Goal: Task Accomplishment & Management: Manage account settings

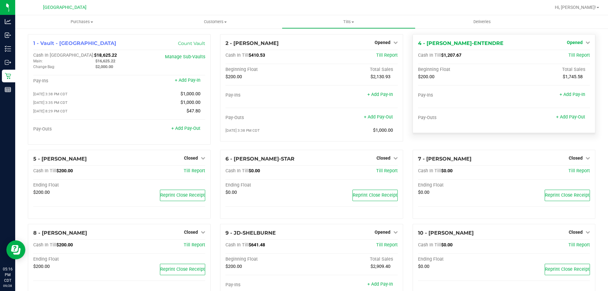
click at [575, 42] on span "Opened" at bounding box center [574, 42] width 16 height 5
click at [570, 56] on link "Close Till" at bounding box center [574, 55] width 17 height 5
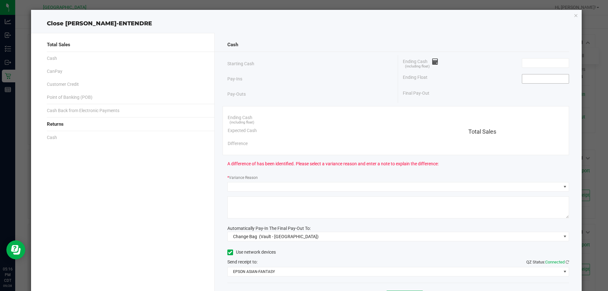
click at [543, 74] on input at bounding box center [545, 78] width 47 height 9
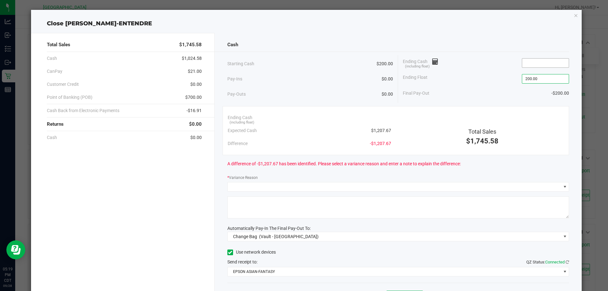
type input "$200.00"
click at [545, 62] on input at bounding box center [545, 63] width 47 height 9
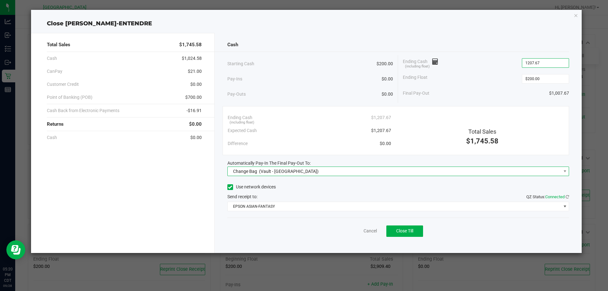
type input "$1,207.67"
click at [332, 173] on span "Change Bag (Vault - [GEOGRAPHIC_DATA])" at bounding box center [394, 171] width 333 height 9
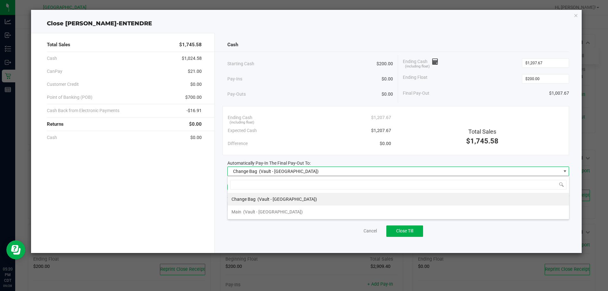
scroll to position [9, 341]
click at [276, 211] on span "(Vault - [GEOGRAPHIC_DATA])" at bounding box center [272, 211] width 59 height 5
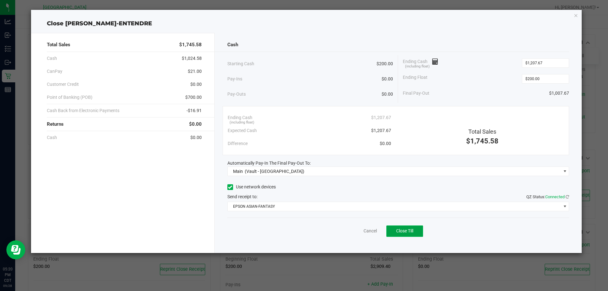
click at [399, 230] on span "Close Till" at bounding box center [404, 230] width 17 height 5
click at [360, 230] on link "Dismiss" at bounding box center [355, 231] width 15 height 7
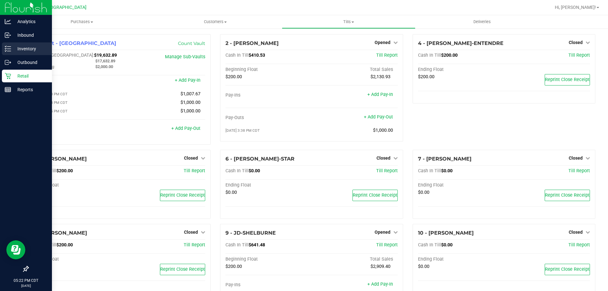
click at [30, 49] on p "Inventory" at bounding box center [30, 49] width 38 height 8
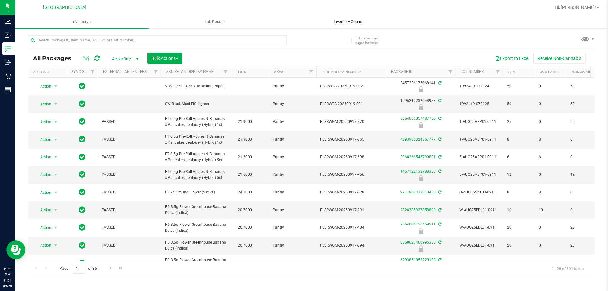
click at [339, 22] on span "Inventory Counts" at bounding box center [348, 22] width 47 height 6
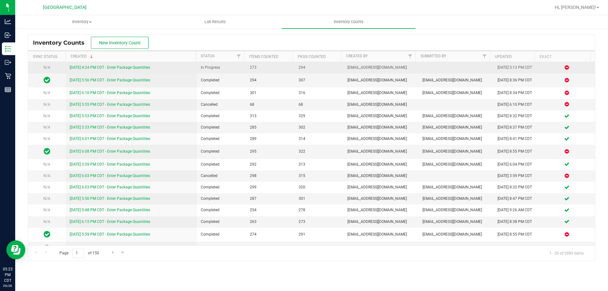
click at [114, 67] on link "[DATE] 4:24 PM CDT - Enter Package Quantities" at bounding box center [110, 67] width 80 height 4
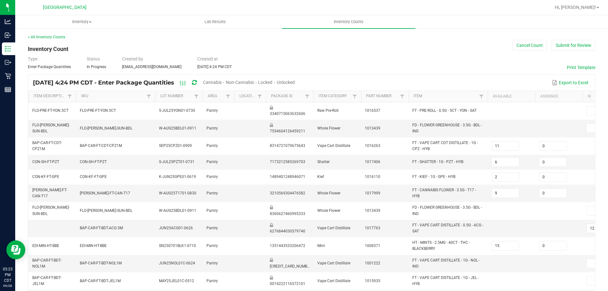
click at [222, 81] on span "Cannabis" at bounding box center [212, 82] width 19 height 5
type input "12"
type input "10"
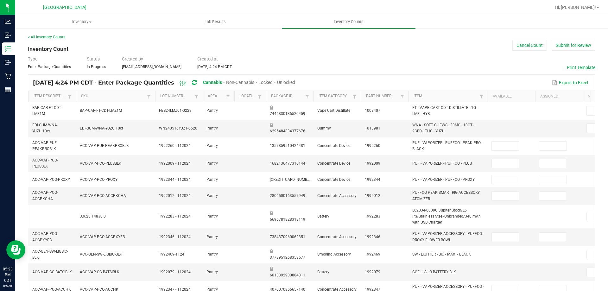
click at [295, 85] on div "Unlocked" at bounding box center [286, 83] width 18 height 12
click at [295, 84] on span "Unlocked" at bounding box center [286, 82] width 18 height 5
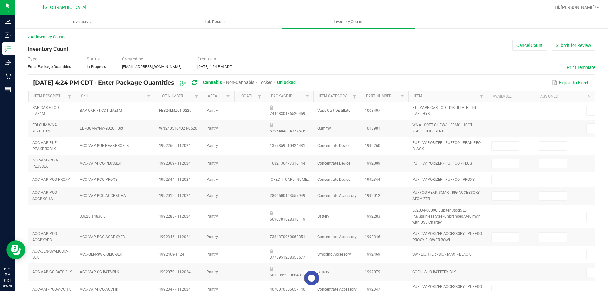
type input "2"
type input "7"
type input "0"
type input "10"
type input "0"
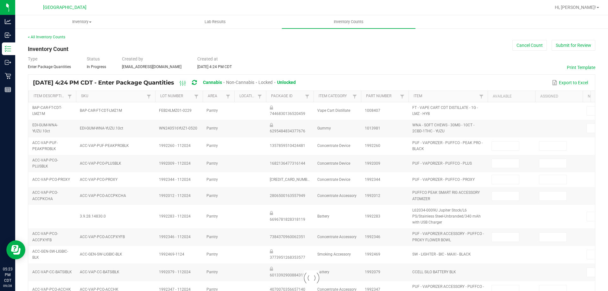
type input "1"
type input "0"
type input "8"
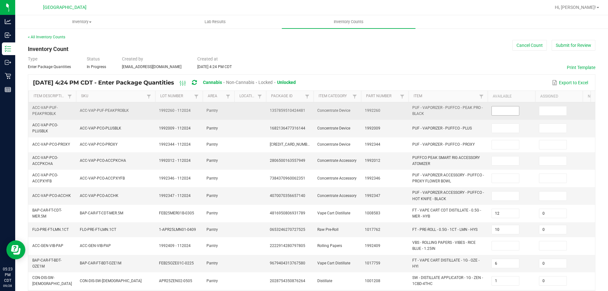
click at [502, 113] on input at bounding box center [504, 110] width 27 height 9
type input "0"
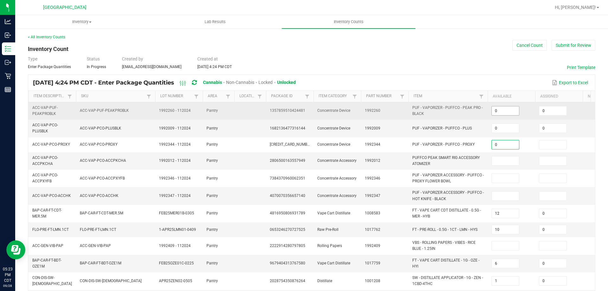
type input "0"
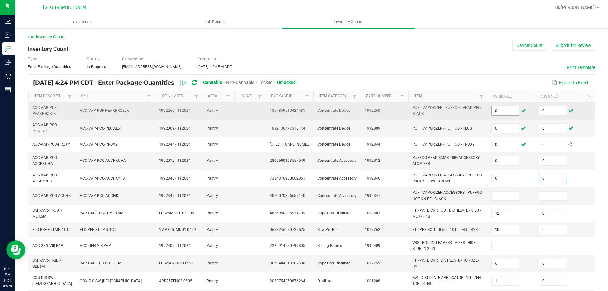
type input "0"
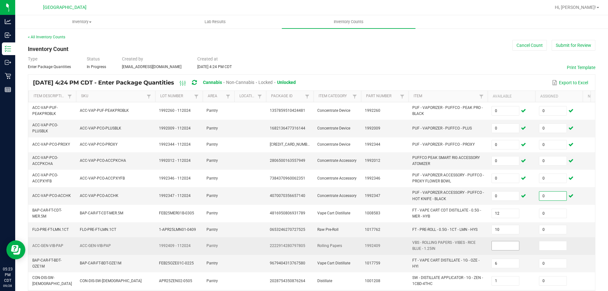
type input "0"
click at [508, 244] on input at bounding box center [504, 245] width 27 height 9
type input "0"
click at [395, 244] on td "1992409" at bounding box center [384, 245] width 47 height 17
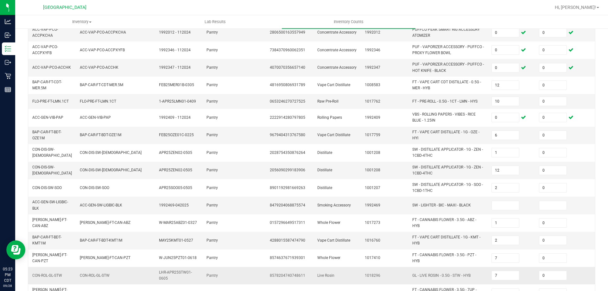
scroll to position [184, 0]
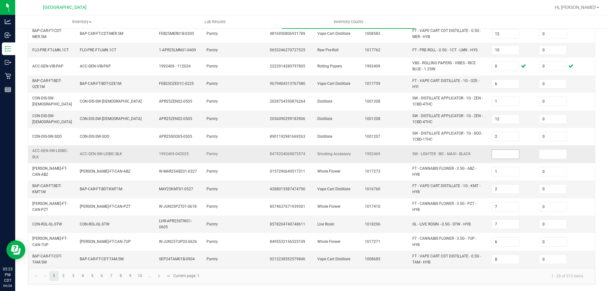
click at [510, 151] on input at bounding box center [504, 154] width 27 height 9
type input "0"
click at [157, 278] on span "Go to the next page" at bounding box center [159, 275] width 5 height 5
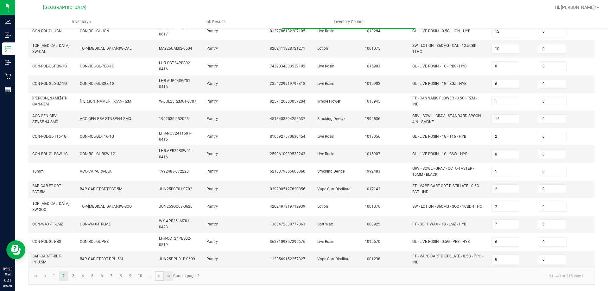
type input "7"
type input "4"
type input "15"
type input "10"
type input "3"
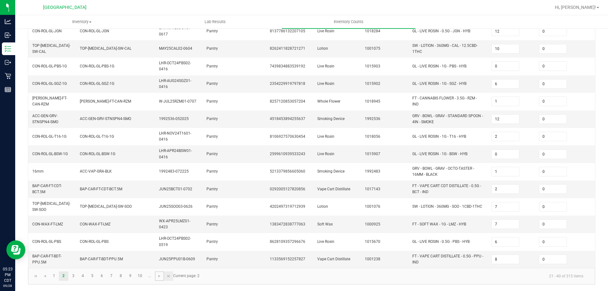
type input "3"
type input "4"
type input "17"
type input "11"
type input "5"
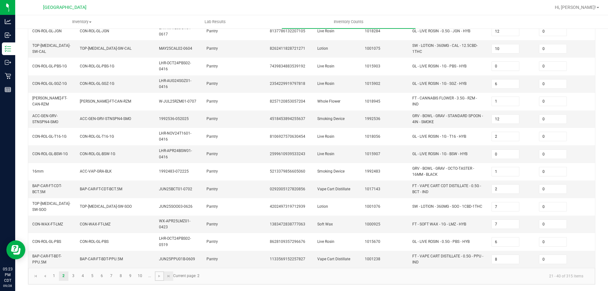
type input "14"
type input "6"
type input "4"
type input "2"
type input "3"
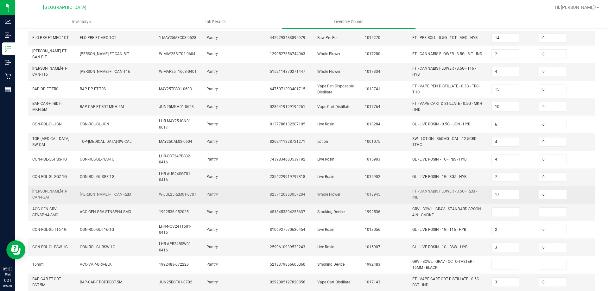
scroll to position [127, 0]
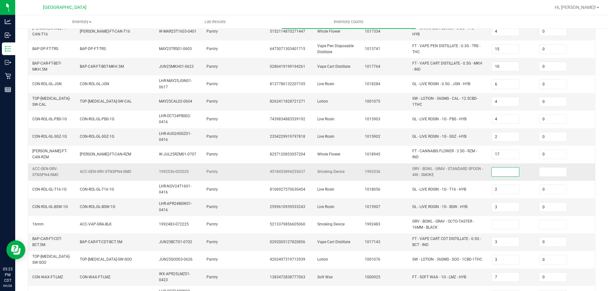
click at [504, 169] on input at bounding box center [504, 171] width 27 height 9
type input "0"
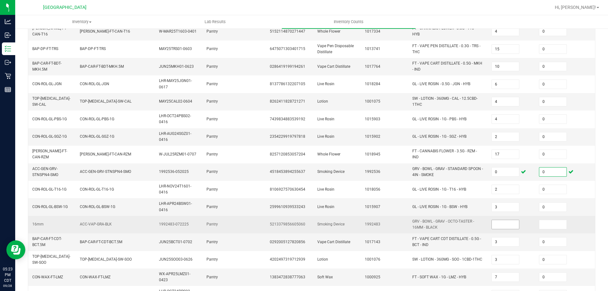
type input "0"
click at [512, 223] on input at bounding box center [504, 224] width 27 height 9
type input "0"
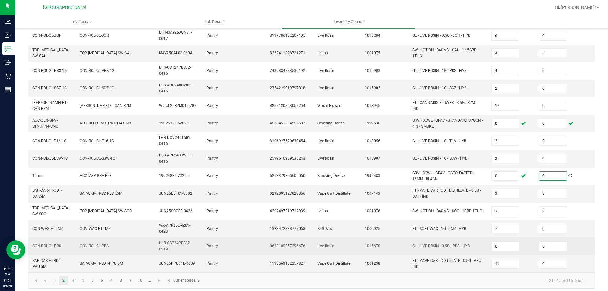
scroll to position [176, 0]
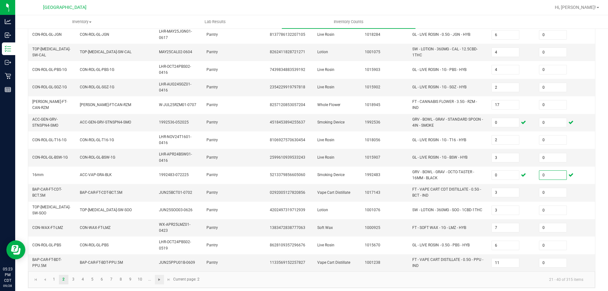
type input "0"
click at [161, 277] on span "Go to the next page" at bounding box center [159, 279] width 5 height 5
type input "15"
type input "19"
type input "3"
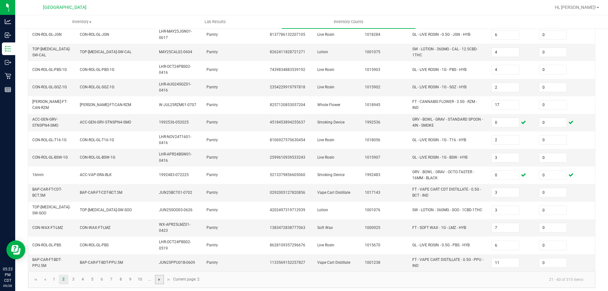
type input "2"
type input "4"
type input "11"
type input "2"
type input "20"
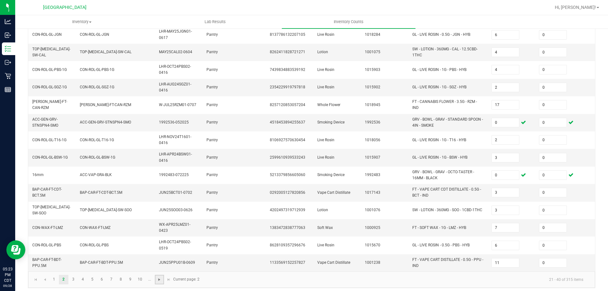
type input "8"
type input "3"
type input "2"
type input "1"
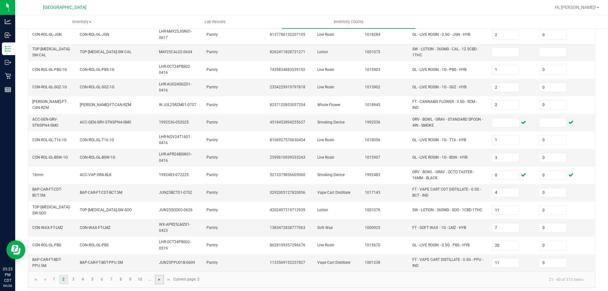
type input "17"
type input "8"
type input "25"
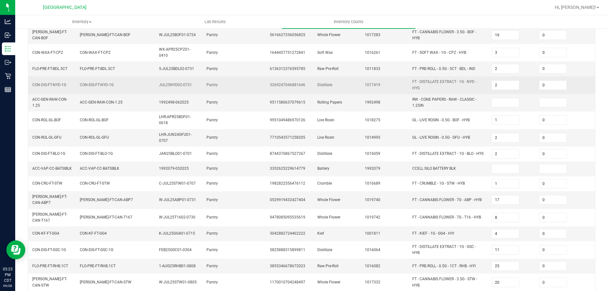
scroll to position [39, 0]
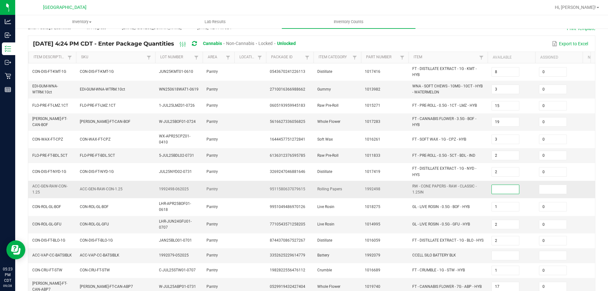
click at [508, 185] on input at bounding box center [504, 189] width 27 height 9
type input "0"
click at [504, 260] on span at bounding box center [505, 255] width 28 height 9
click at [505, 252] on input at bounding box center [504, 255] width 27 height 9
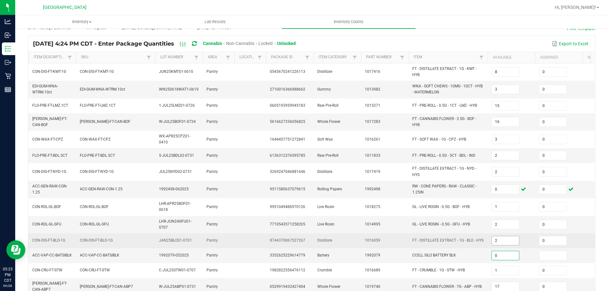
type input "0"
click at [487, 233] on td "2" at bounding box center [510, 240] width 47 height 15
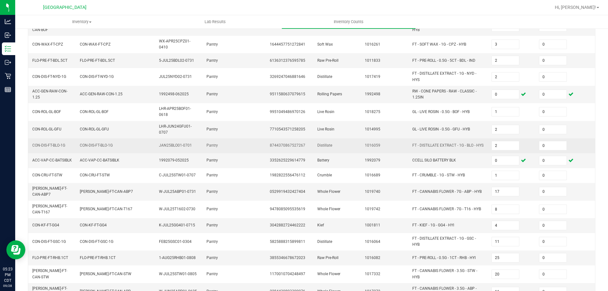
scroll to position [166, 0]
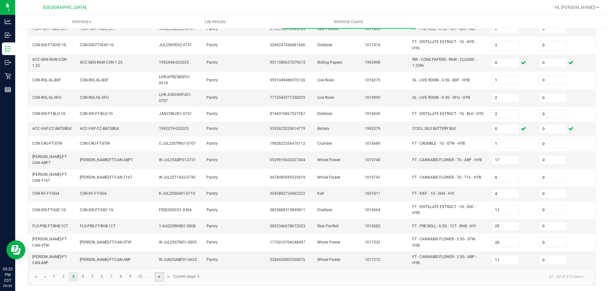
click at [159, 277] on span "Go to the next page" at bounding box center [159, 276] width 5 height 5
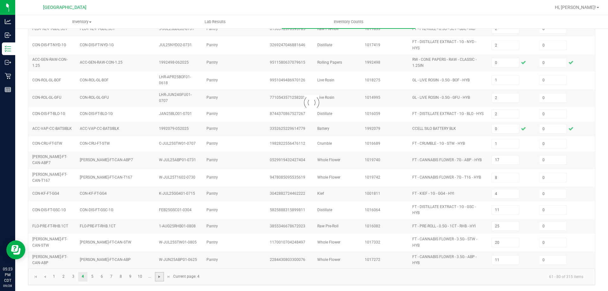
type input "7"
type input "5"
type input "18"
type input "8"
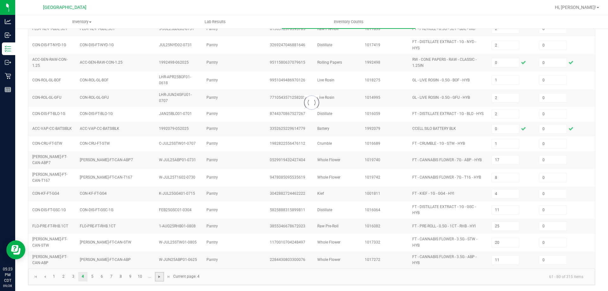
type input "2"
type input "9"
type input "5"
type input "4"
type input "2"
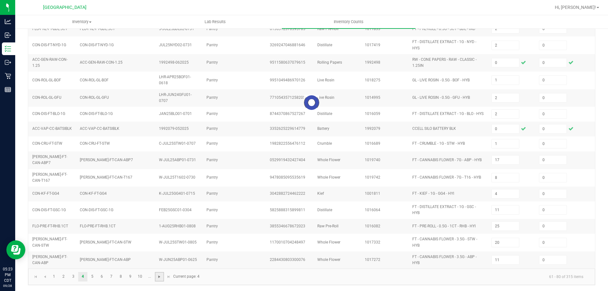
type input "1"
type input "3"
type input "8"
type input "12"
type input "10"
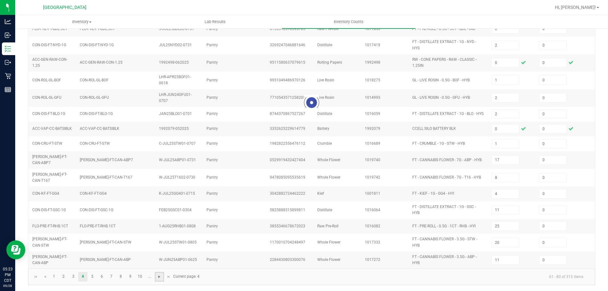
type input "10"
type input "5"
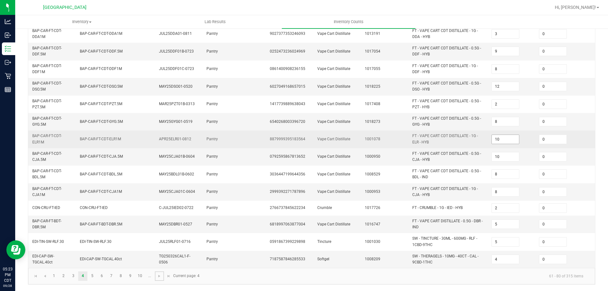
scroll to position [184, 0]
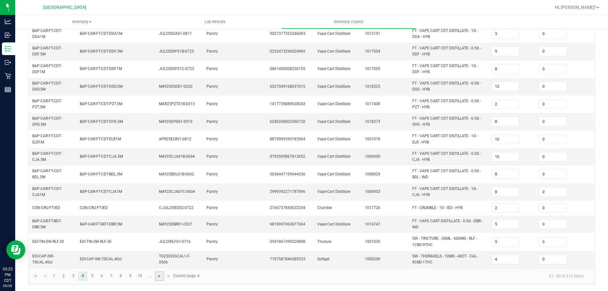
click at [158, 277] on span "Go to the next page" at bounding box center [159, 275] width 5 height 5
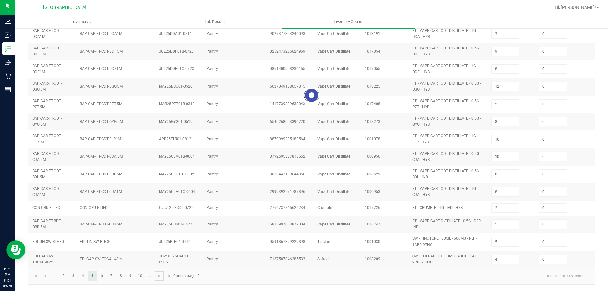
type input "9"
type input "1"
type input "5"
type input "11"
type input "3"
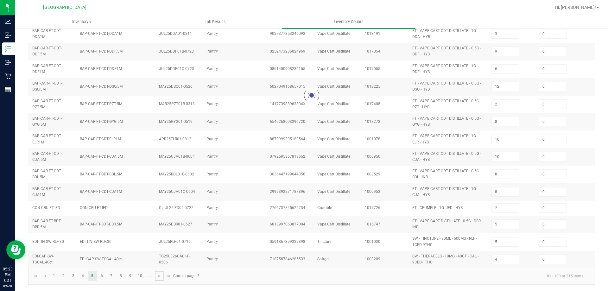
type input "2"
type input "3"
type input "34"
type input "8"
type input "4"
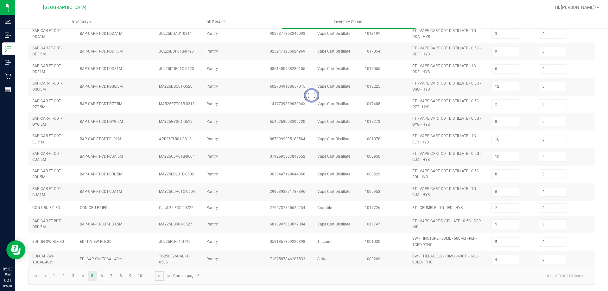
type input "16"
type input "7"
type input "3"
type input "2"
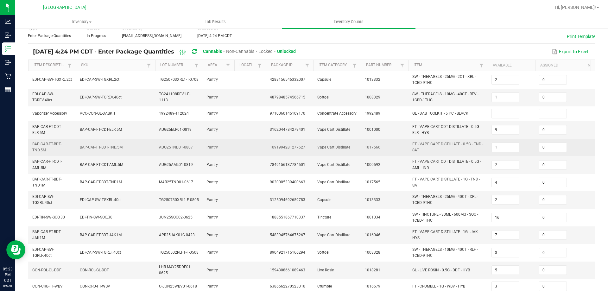
scroll to position [26, 0]
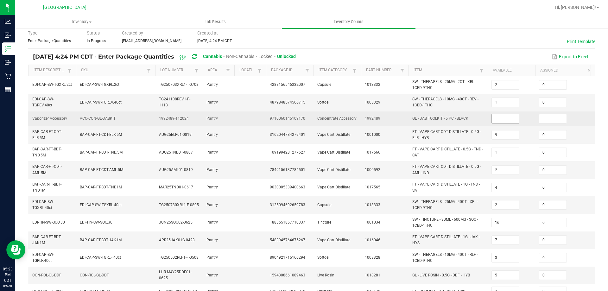
click at [501, 119] on input at bounding box center [504, 118] width 27 height 9
type input "0"
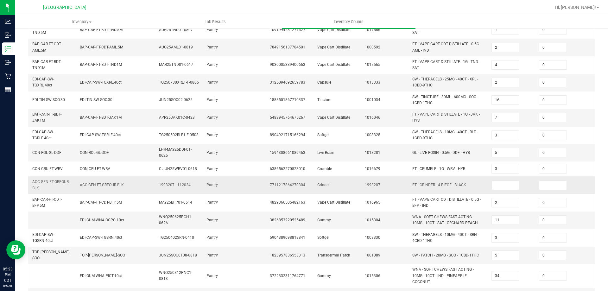
scroll to position [153, 0]
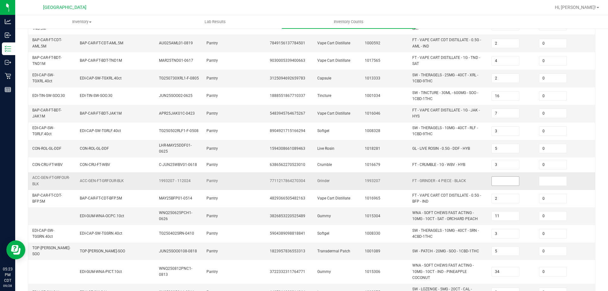
type input "0"
click at [495, 180] on input at bounding box center [504, 181] width 27 height 9
type input "0"
click at [495, 180] on input at bounding box center [504, 181] width 27 height 9
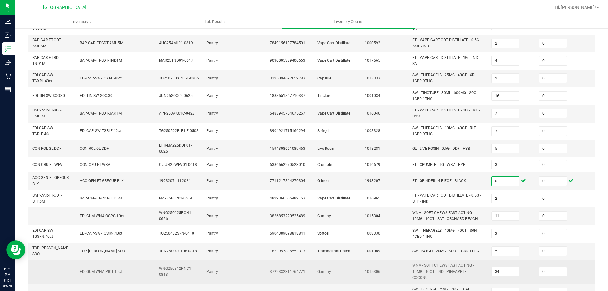
type input "0"
click at [473, 264] on span "WNA - SOFT CHEWS FAST ACTING - 10MG - 10CT - IND - PINEAPPLE COCONUT" at bounding box center [448, 271] width 72 height 18
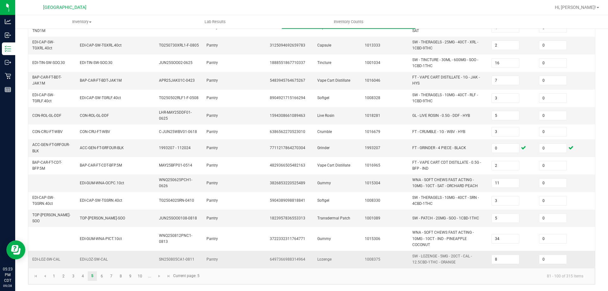
scroll to position [187, 0]
click at [158, 277] on span "Go to the next page" at bounding box center [159, 275] width 5 height 5
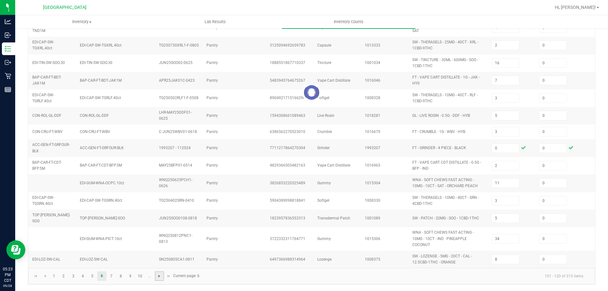
type input "1"
type input "3"
type input "14"
type input "11"
type input "4"
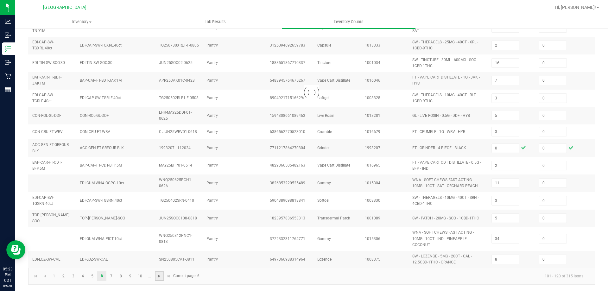
type input "6"
type input "5"
type input "12"
type input "2"
type input "5"
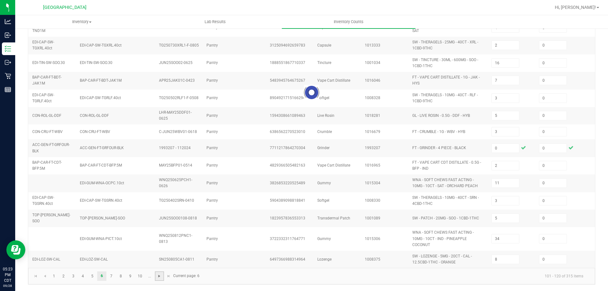
type input "20"
type input "5"
type input "11"
type input "20"
type input "5"
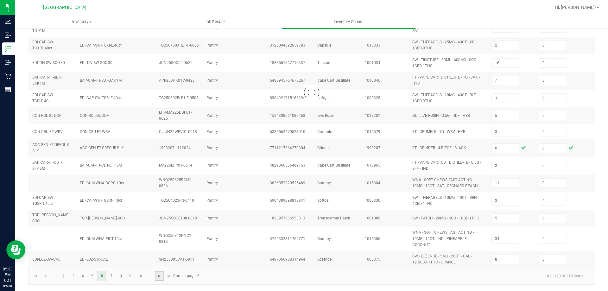
type input "2"
type input "6"
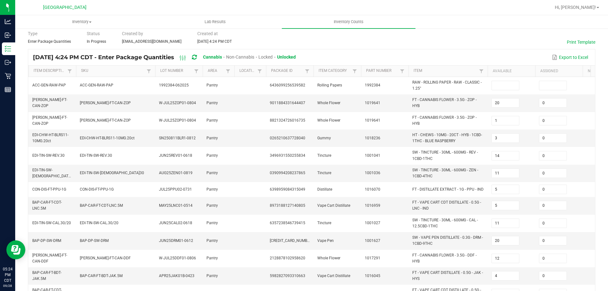
scroll to position [0, 0]
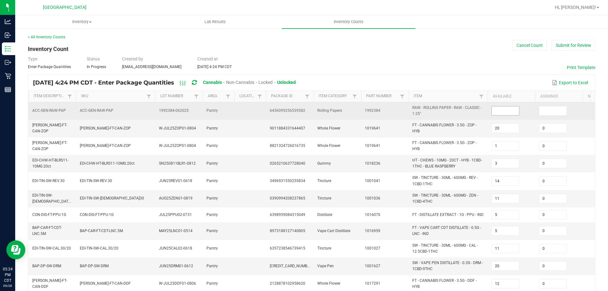
click at [514, 109] on input at bounding box center [504, 110] width 27 height 9
type input "0"
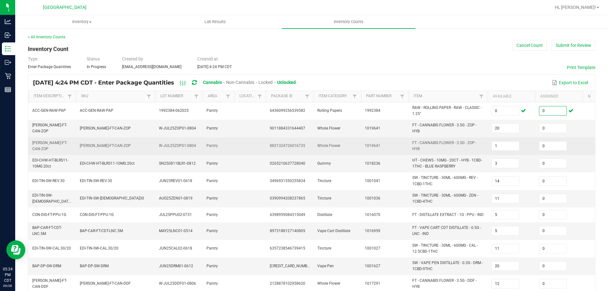
type input "0"
click at [479, 152] on span "FT - CANNABIS FLOWER - 3.5G - ZOP - HYB" at bounding box center [448, 146] width 72 height 12
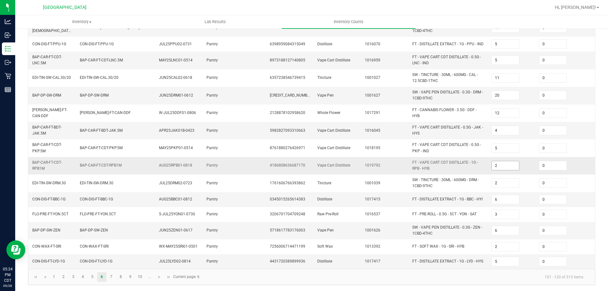
scroll to position [176, 0]
click at [160, 279] on link at bounding box center [159, 276] width 9 height 9
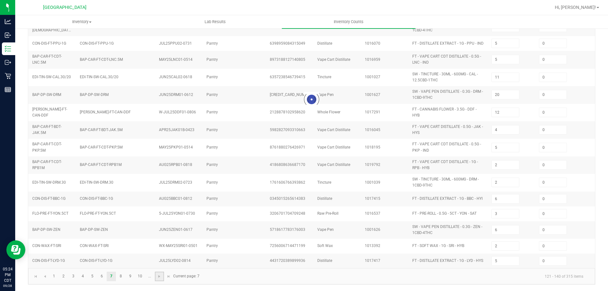
type input "7"
type input "25"
type input "1"
type input "9"
type input "20"
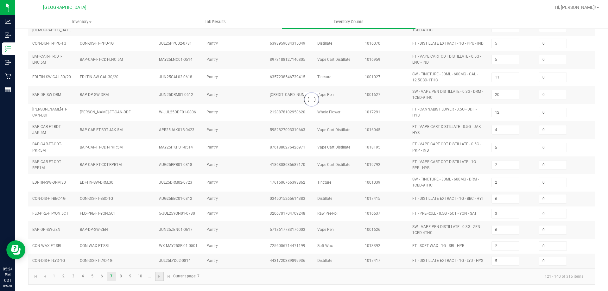
type input "7"
type input "2"
type input "19"
type input "6"
type input "5"
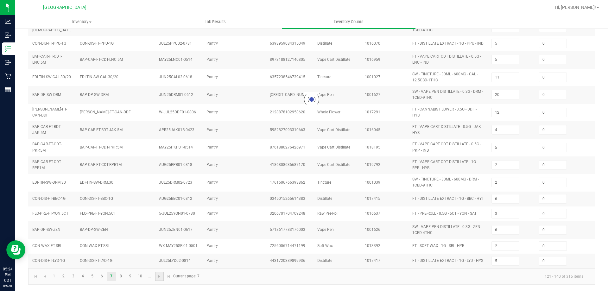
type input "4"
type input "1"
type input "3"
type input "12"
type input "7"
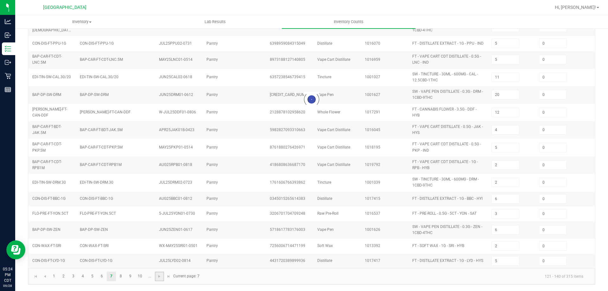
type input "8"
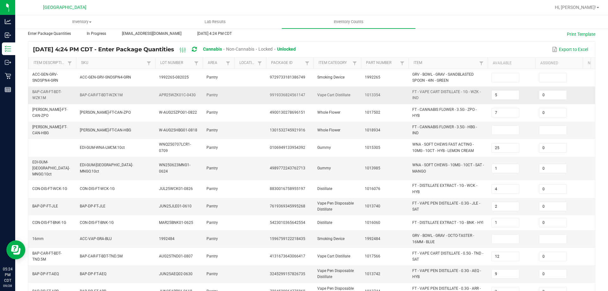
scroll to position [0, 0]
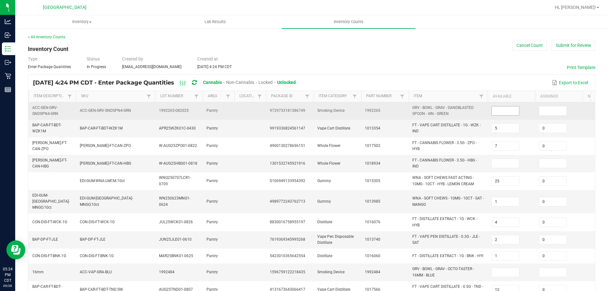
click at [504, 109] on input at bounding box center [504, 110] width 27 height 9
type input "0"
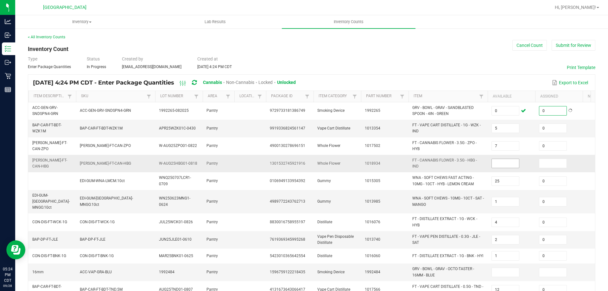
type input "0"
click at [502, 160] on input at bounding box center [504, 163] width 27 height 9
type input "0"
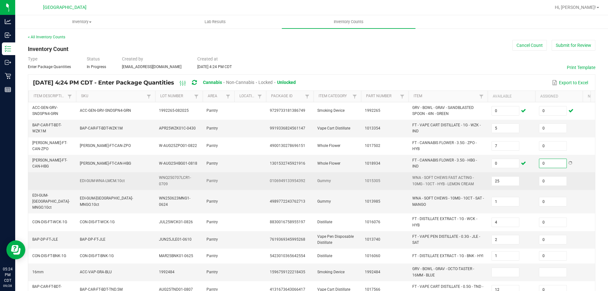
type input "0"
click at [483, 176] on span "WNA - SOFT CHEWS FAST ACTING - 10MG - 10CT - HYB - LEMON CREAM" at bounding box center [448, 181] width 72 height 12
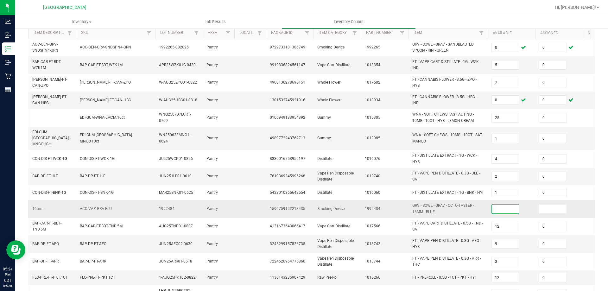
click at [502, 205] on input at bounding box center [504, 208] width 27 height 9
type input "0"
click at [484, 235] on td "FT - VAPE PEN DISTILLATE - 0.3G - AEQ - HYB" at bounding box center [447, 243] width 79 height 17
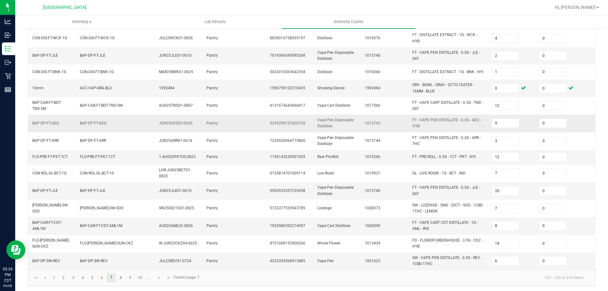
scroll to position [184, 0]
click at [158, 275] on span "Go to the next page" at bounding box center [159, 277] width 5 height 5
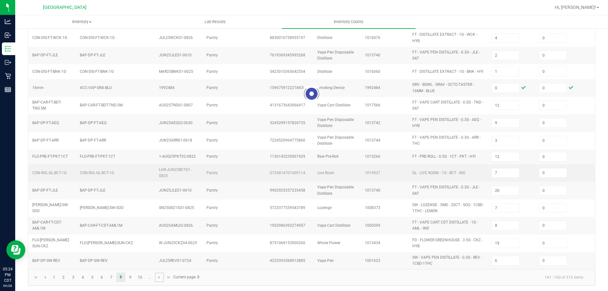
type input "2"
type input "20"
type input "9"
type input "12"
type input "3"
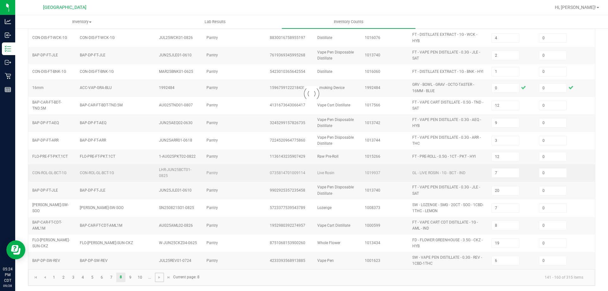
type input "6"
type input "5"
type input "39"
type input "20"
type input "2"
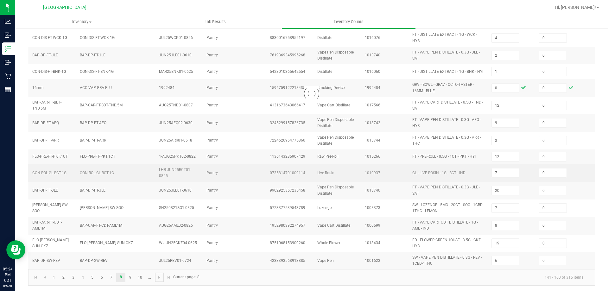
type input "20"
type input "7"
type input "15"
type input "1"
type input "21"
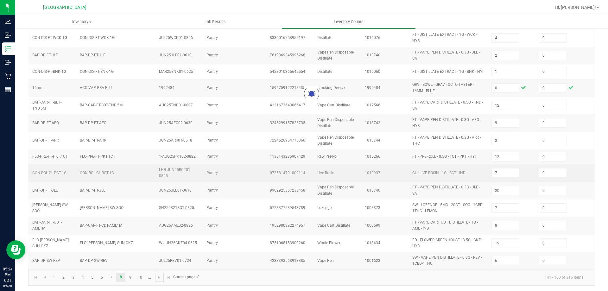
type input "21"
type input "1"
type input "11"
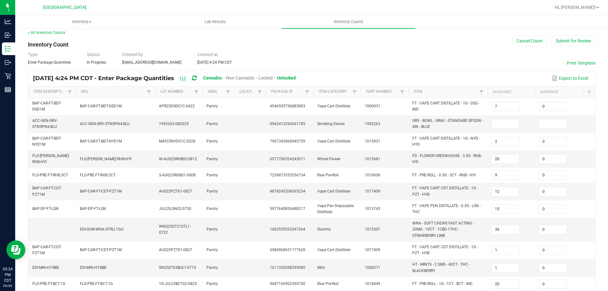
scroll to position [0, 0]
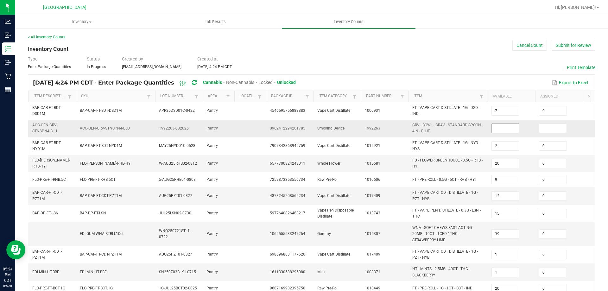
click at [501, 128] on input at bounding box center [504, 128] width 27 height 9
type input "0"
click at [484, 167] on td "FD - FLOWER GREENHOUSE - 3.5G - RHB - HYI" at bounding box center [447, 163] width 79 height 17
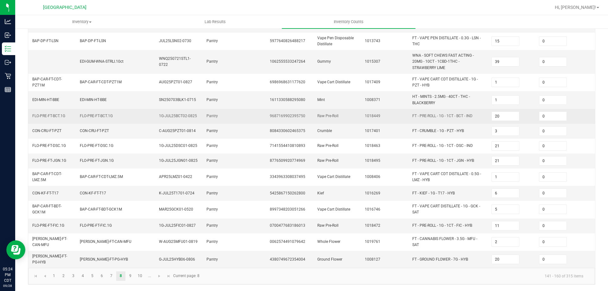
scroll to position [174, 0]
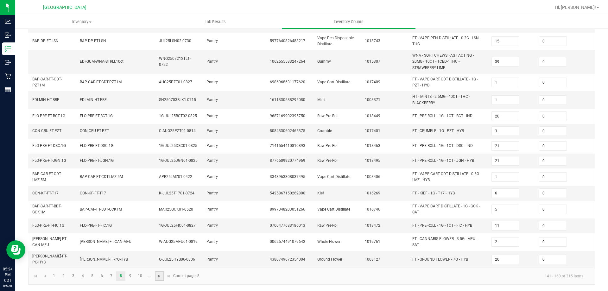
click at [159, 278] on span "Go to the next page" at bounding box center [159, 275] width 5 height 5
type input "10"
type input "12"
type input "5"
type input "8"
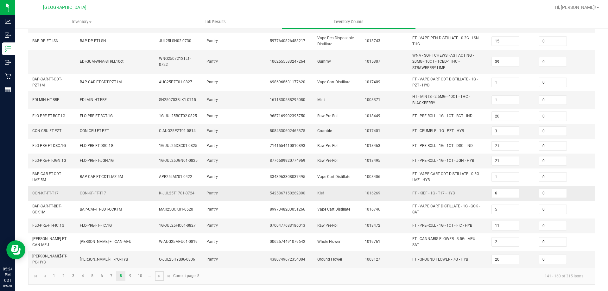
type input "12"
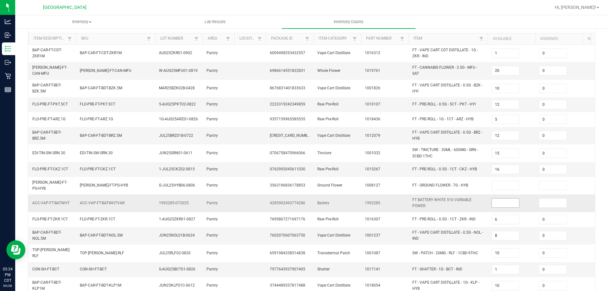
scroll to position [63, 0]
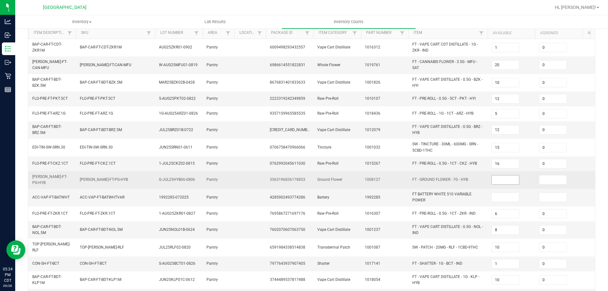
click at [507, 182] on input at bounding box center [504, 179] width 27 height 9
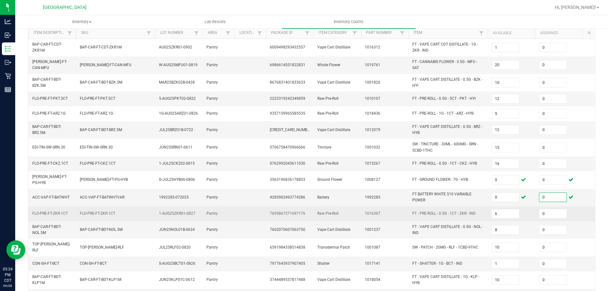
click at [483, 217] on td "FT - PRE-ROLL - 0.5G - 1CT - ZKR - IND" at bounding box center [447, 213] width 79 height 15
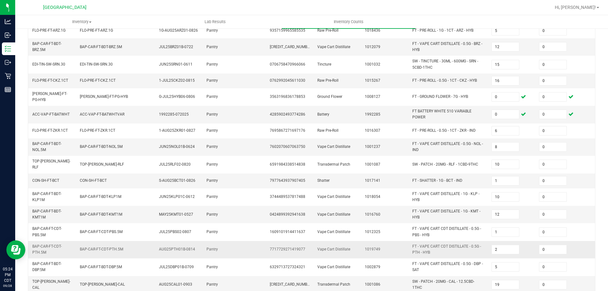
scroll to position [171, 0]
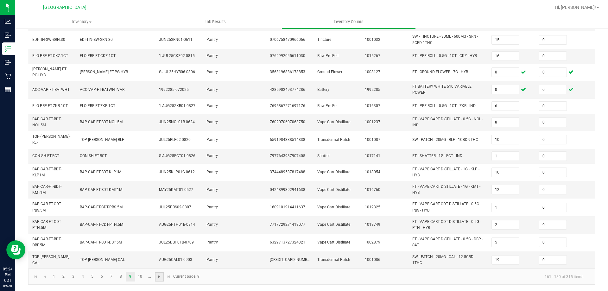
click at [158, 277] on span "Go to the next page" at bounding box center [159, 276] width 5 height 5
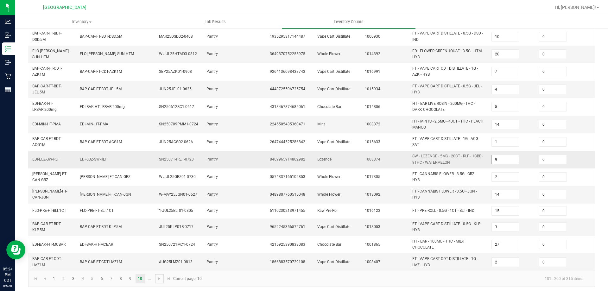
scroll to position [179, 0]
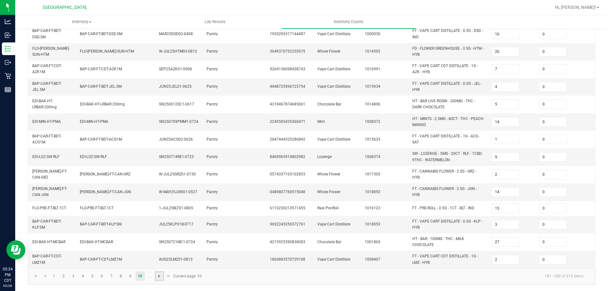
click at [157, 275] on span "Go to the next page" at bounding box center [159, 275] width 5 height 5
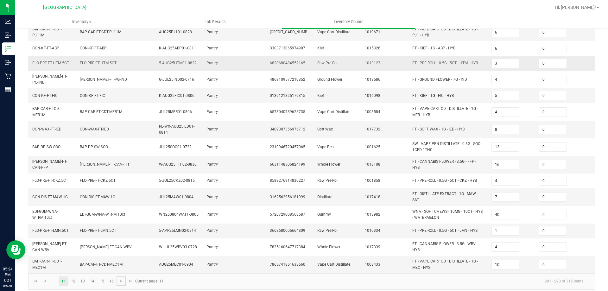
scroll to position [166, 0]
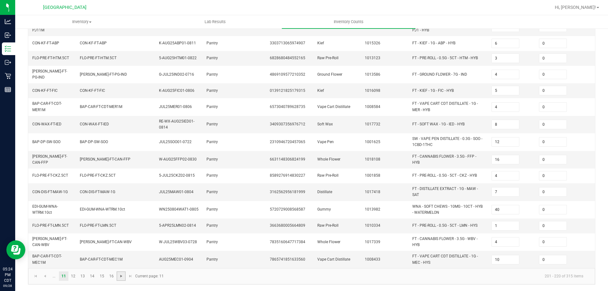
click at [121, 278] on span "Go to the next page" at bounding box center [121, 275] width 5 height 5
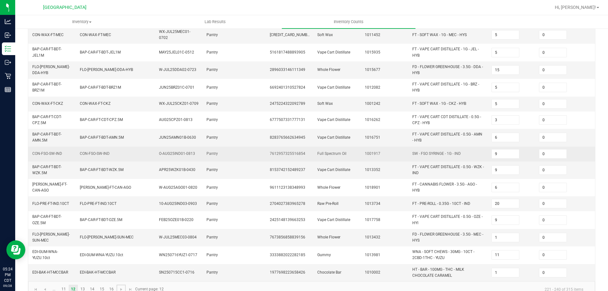
scroll to position [171, 0]
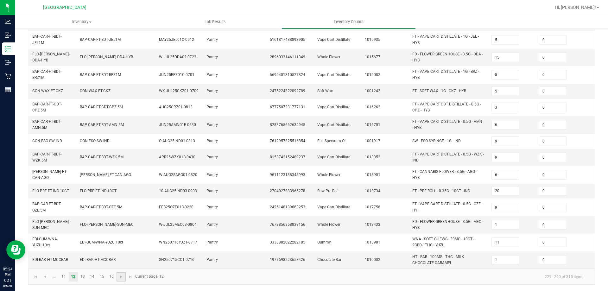
click at [124, 279] on link at bounding box center [120, 276] width 9 height 9
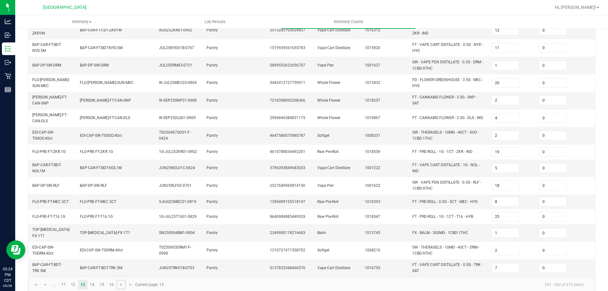
scroll to position [166, 0]
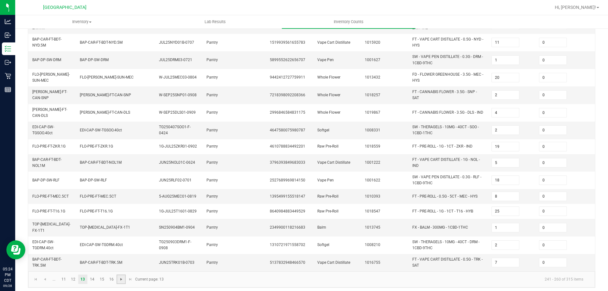
click at [122, 277] on span "Go to the next page" at bounding box center [121, 279] width 5 height 5
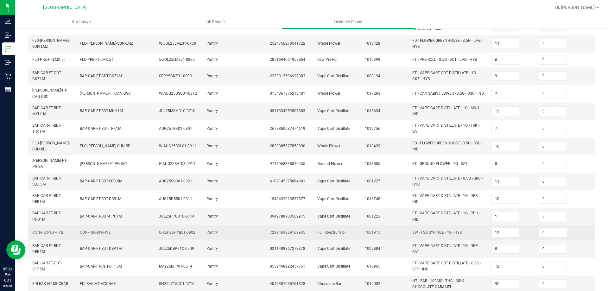
scroll to position [171, 0]
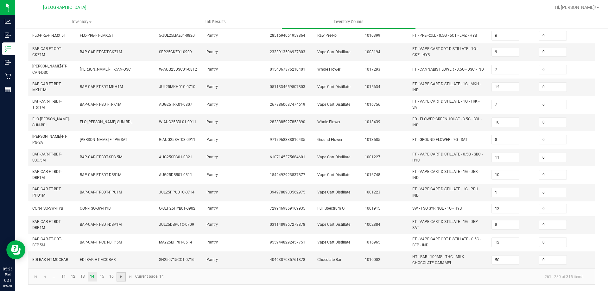
click at [123, 278] on span "Go to the next page" at bounding box center [121, 276] width 5 height 5
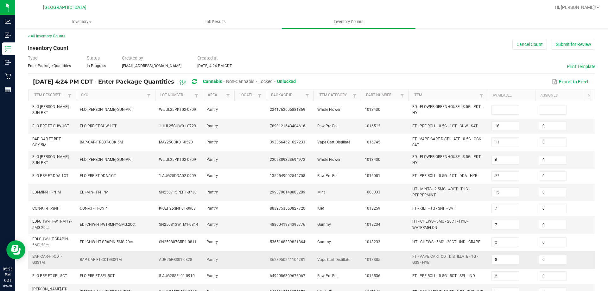
scroll to position [0, 0]
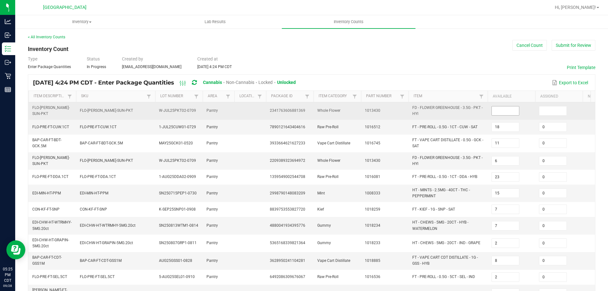
click at [500, 114] on input at bounding box center [504, 110] width 27 height 9
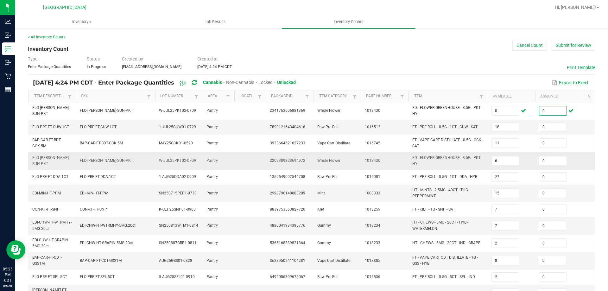
click at [457, 159] on span "FD - FLOWER GREENHOUSE - 3.5G - PKT - HYI" at bounding box center [447, 160] width 70 height 10
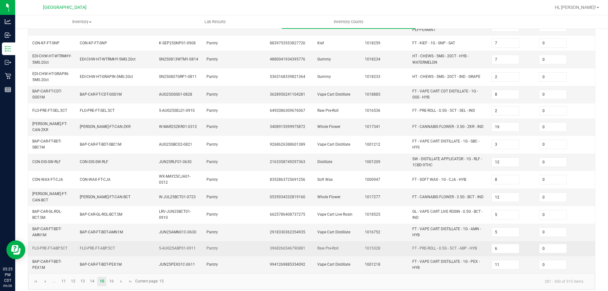
scroll to position [168, 0]
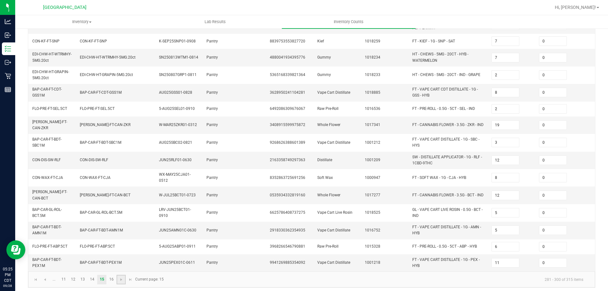
click at [118, 277] on link at bounding box center [120, 279] width 9 height 9
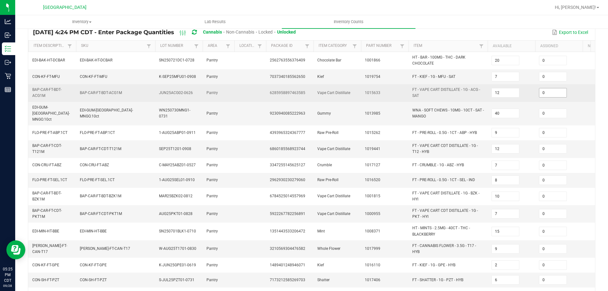
scroll to position [0, 0]
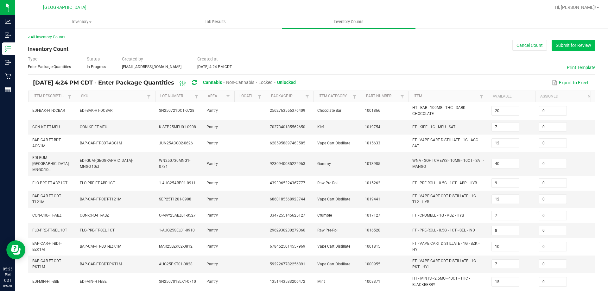
click at [564, 45] on button "Submit for Review" at bounding box center [573, 45] width 44 height 11
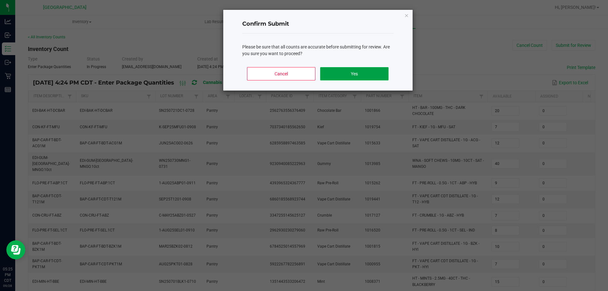
click at [347, 75] on button "Yes" at bounding box center [354, 73] width 68 height 13
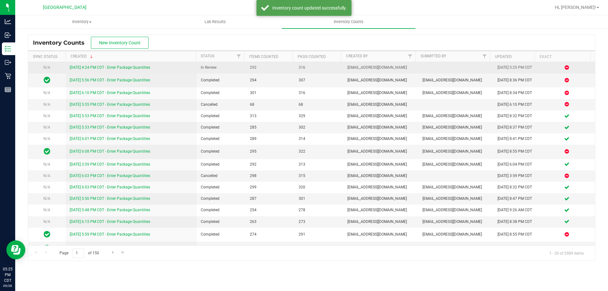
click at [125, 68] on link "[DATE] 4:24 PM CDT - Enter Package Quantities" at bounding box center [110, 67] width 80 height 4
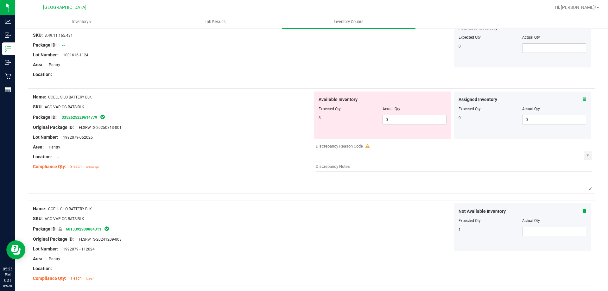
scroll to position [95, 0]
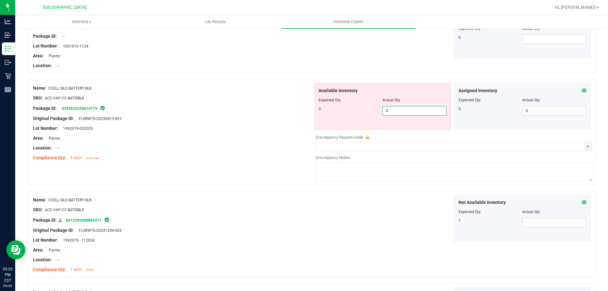
drag, startPoint x: 422, startPoint y: 111, endPoint x: 185, endPoint y: 127, distance: 236.9
click at [185, 127] on div "Name: CCELL SILO BATTERY BLK SKU: ACC-VAP-CC-BATSIBLK Package ID: 3352625229614…" at bounding box center [311, 131] width 567 height 105
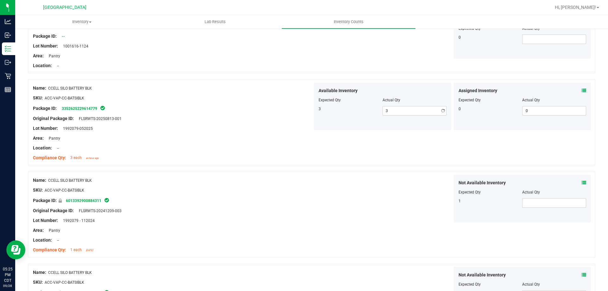
click at [185, 127] on div "Lot Number: 1992079-052025" at bounding box center [172, 128] width 279 height 7
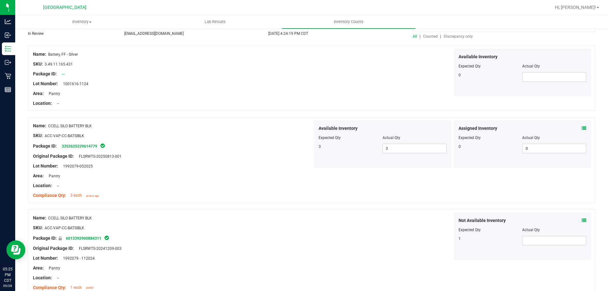
scroll to position [0, 0]
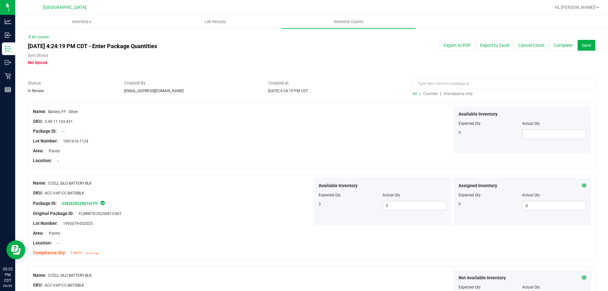
click at [460, 93] on span "Discrepancy only" at bounding box center [457, 93] width 29 height 4
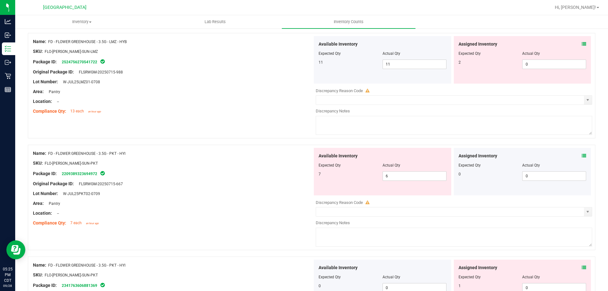
scroll to position [190, 0]
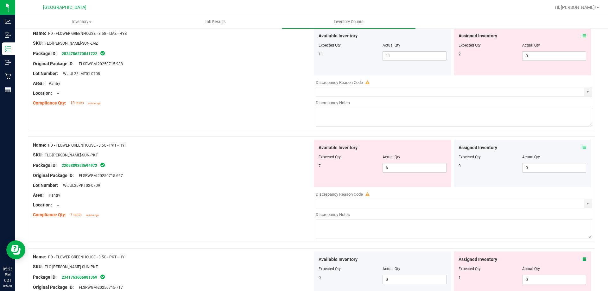
click at [581, 145] on icon at bounding box center [583, 147] width 4 height 4
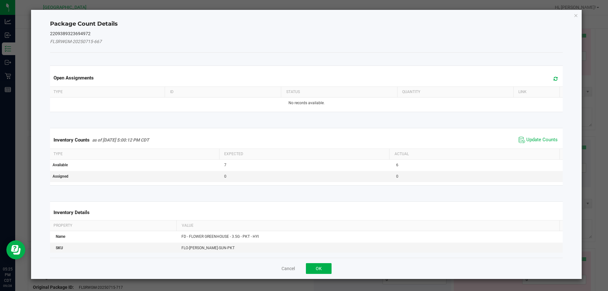
click at [548, 134] on div "Inventory Counts as of [DATE] 5:00:12 PM CDT Update Counts" at bounding box center [306, 139] width 515 height 17
click at [541, 141] on span "Update Counts" at bounding box center [541, 140] width 31 height 6
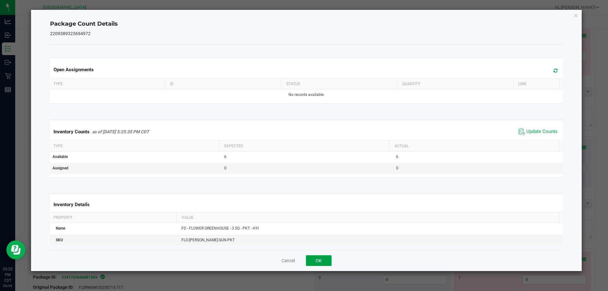
click at [319, 260] on button "OK" at bounding box center [319, 260] width 26 height 11
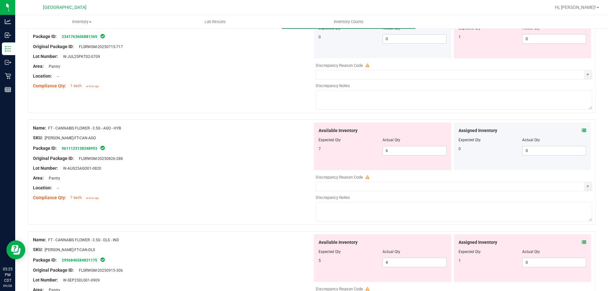
scroll to position [411, 0]
click at [581, 130] on icon at bounding box center [583, 130] width 4 height 4
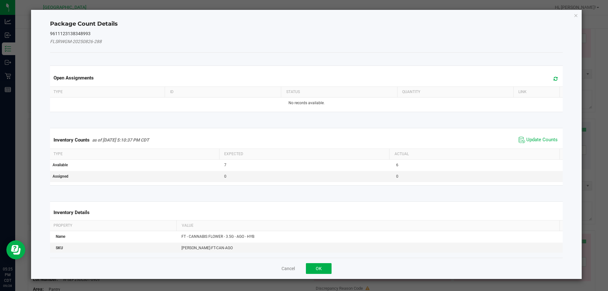
click at [532, 144] on span "Update Counts" at bounding box center [538, 139] width 42 height 9
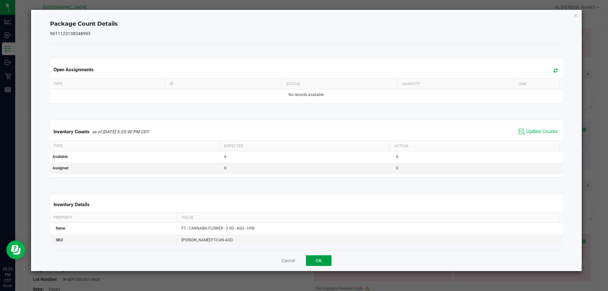
click at [313, 260] on button "OK" at bounding box center [319, 260] width 26 height 11
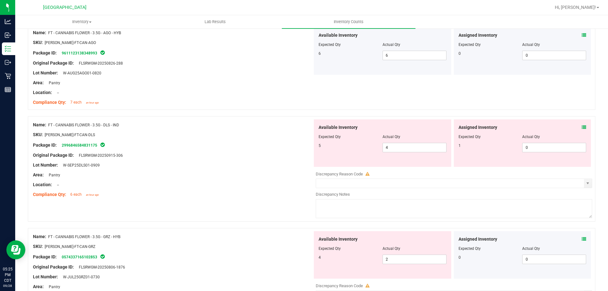
scroll to position [506, 0]
click at [581, 127] on icon at bounding box center [583, 127] width 4 height 4
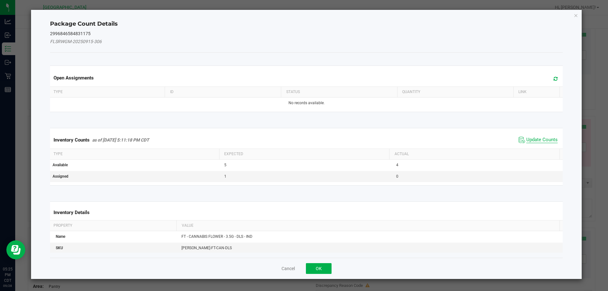
click at [532, 138] on span "Update Counts" at bounding box center [541, 140] width 31 height 6
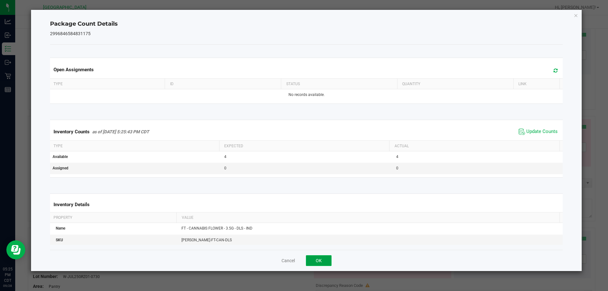
click at [319, 258] on button "OK" at bounding box center [319, 260] width 26 height 11
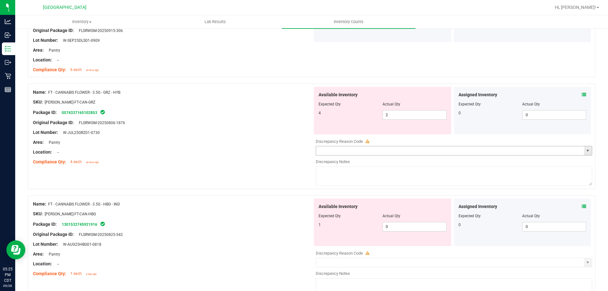
scroll to position [633, 0]
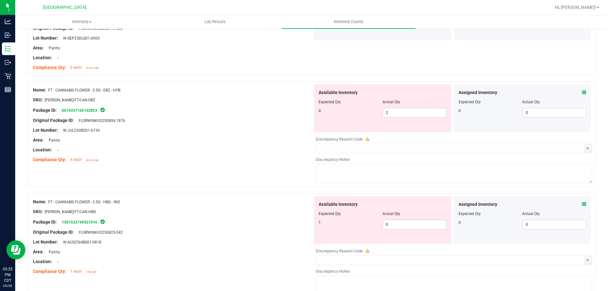
click at [581, 91] on icon at bounding box center [583, 92] width 4 height 4
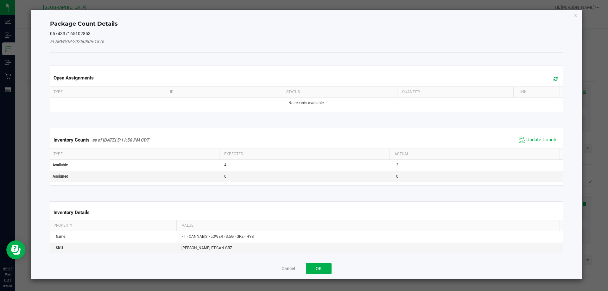
click at [536, 139] on span "Update Counts" at bounding box center [541, 140] width 31 height 6
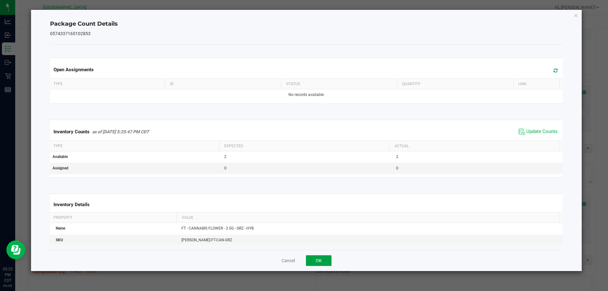
click at [318, 258] on button "OK" at bounding box center [319, 260] width 26 height 11
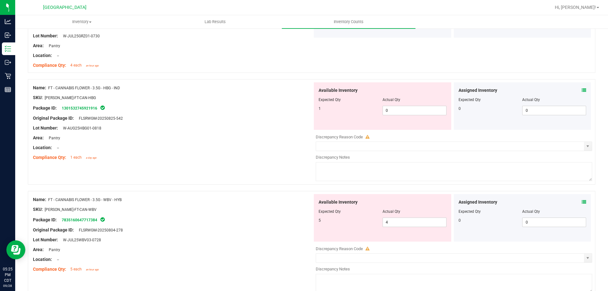
scroll to position [728, 0]
click at [581, 89] on icon at bounding box center [583, 89] width 4 height 4
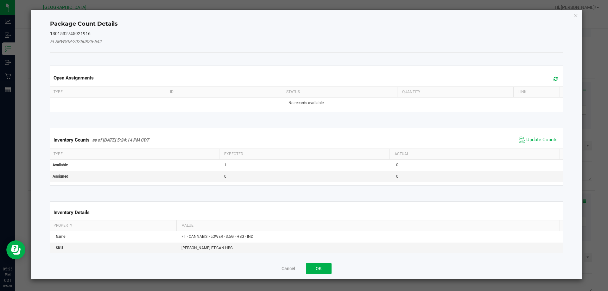
click at [534, 142] on span "Update Counts" at bounding box center [541, 140] width 31 height 6
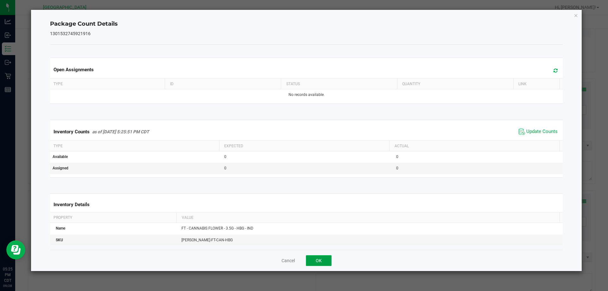
click at [318, 263] on button "OK" at bounding box center [319, 260] width 26 height 11
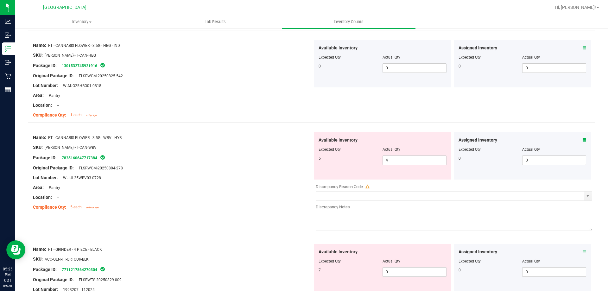
scroll to position [791, 0]
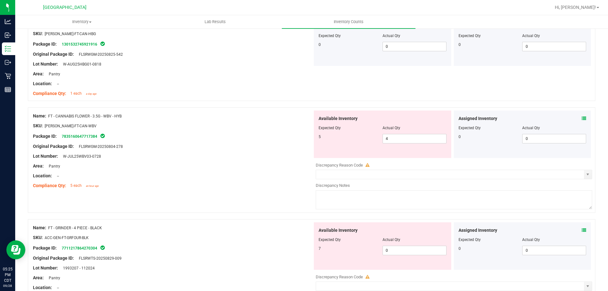
click at [581, 116] on icon at bounding box center [583, 118] width 4 height 4
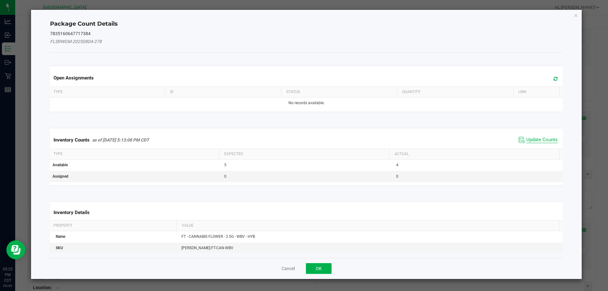
click at [535, 142] on span "Update Counts" at bounding box center [541, 140] width 31 height 6
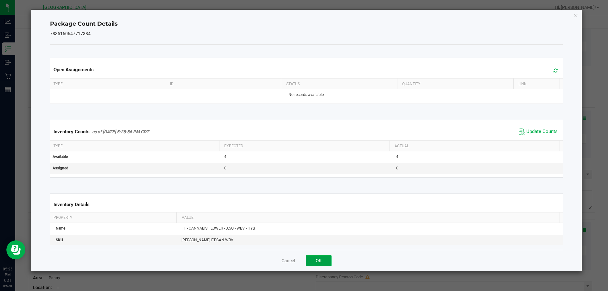
click at [325, 259] on button "OK" at bounding box center [319, 260] width 26 height 11
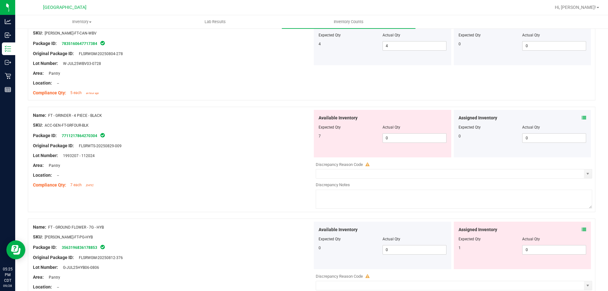
scroll to position [886, 0]
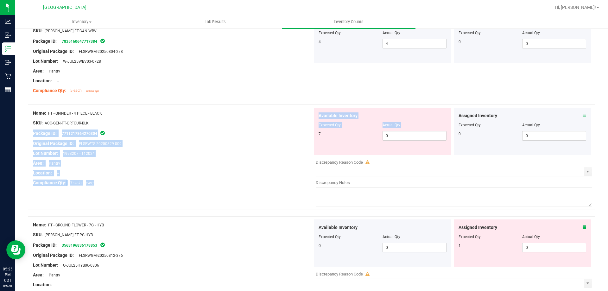
drag, startPoint x: 313, startPoint y: 124, endPoint x: 197, endPoint y: 135, distance: 116.4
click at [202, 134] on div "Name: FT - GRINDER - 4 PIECE - BLACK SKU: ACC-GEN-FT-GRFOUR-BLK Package ID: 771…" at bounding box center [311, 156] width 567 height 105
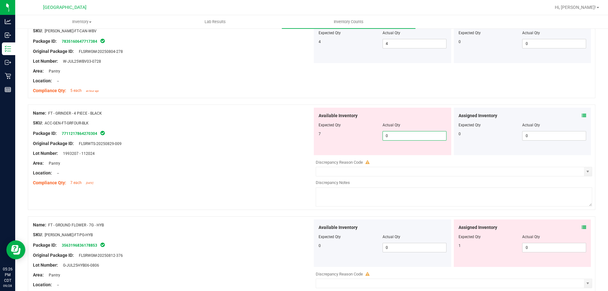
drag, startPoint x: 388, startPoint y: 134, endPoint x: 335, endPoint y: 133, distance: 53.2
click at [335, 133] on div "7 0 0" at bounding box center [382, 135] width 128 height 9
click at [335, 133] on div "7" at bounding box center [350, 134] width 64 height 6
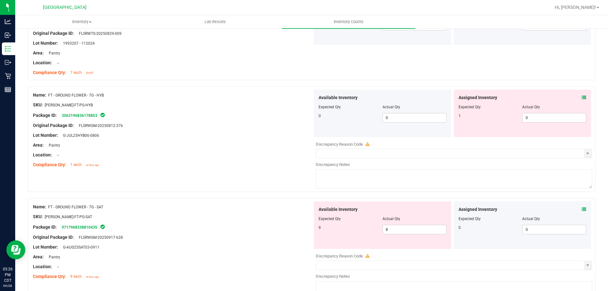
scroll to position [1013, 0]
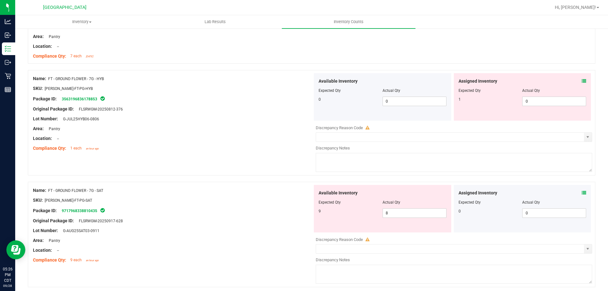
click at [581, 195] on div "Assigned Inventory Expected Qty Actual Qty 0 0 0" at bounding box center [521, 208] width 137 height 47
click at [581, 191] on icon at bounding box center [583, 193] width 4 height 4
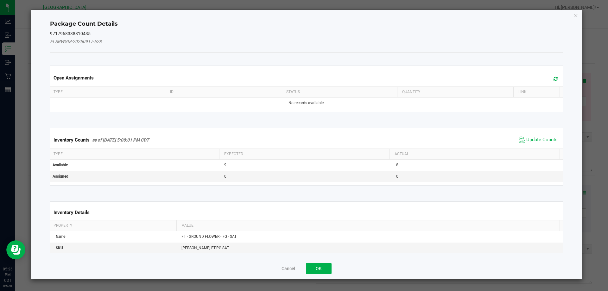
click at [542, 145] on div "Inventory Counts as of [DATE] 5:08:01 PM CDT Update Counts" at bounding box center [306, 139] width 515 height 17
click at [542, 141] on span "Update Counts" at bounding box center [541, 140] width 31 height 6
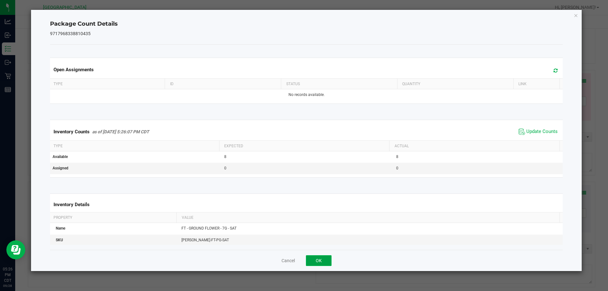
click at [324, 261] on button "OK" at bounding box center [319, 260] width 26 height 11
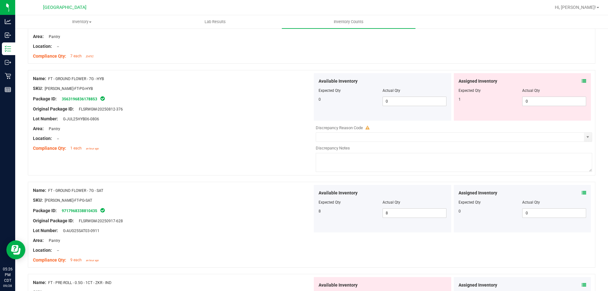
click at [581, 83] on span at bounding box center [583, 81] width 4 height 7
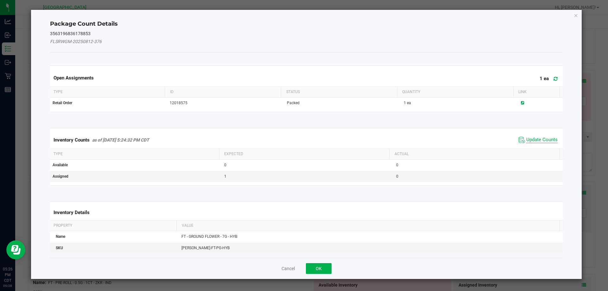
click at [531, 142] on span "Update Counts" at bounding box center [541, 140] width 31 height 6
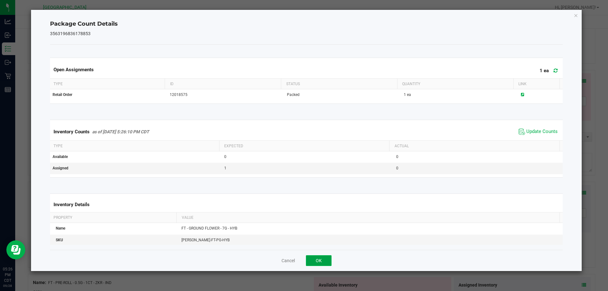
click at [328, 258] on button "OK" at bounding box center [319, 260] width 26 height 11
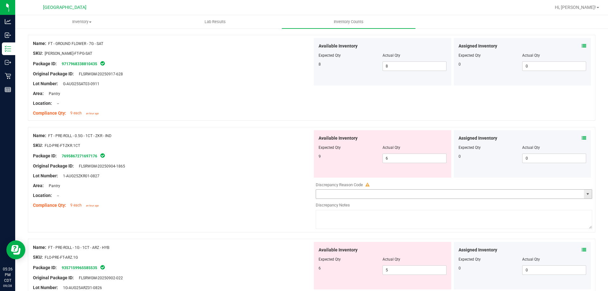
scroll to position [1171, 0]
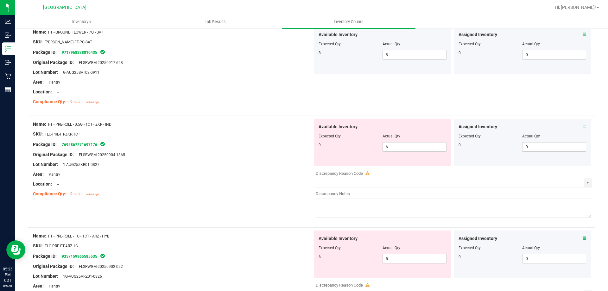
click at [581, 127] on icon at bounding box center [583, 126] width 4 height 4
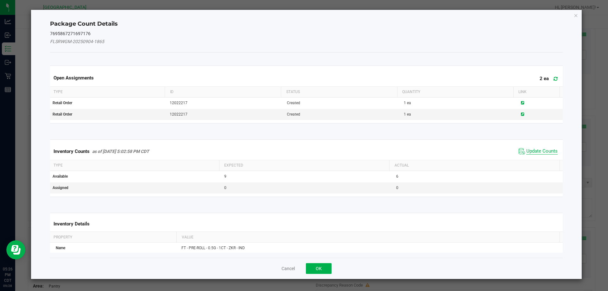
click at [536, 148] on span "Update Counts" at bounding box center [541, 151] width 31 height 6
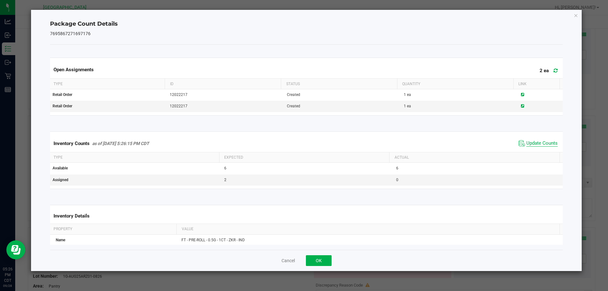
click at [528, 142] on span "Update Counts" at bounding box center [541, 143] width 31 height 6
click at [321, 257] on button "OK" at bounding box center [319, 260] width 26 height 11
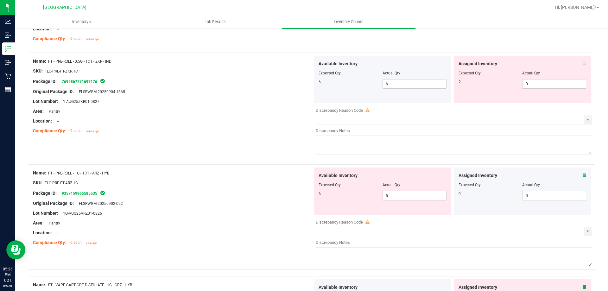
scroll to position [1234, 0]
click at [583, 175] on div "Assigned Inventory Expected Qty Actual Qty 0 0 0" at bounding box center [521, 190] width 137 height 47
click at [575, 177] on div "Assigned Inventory" at bounding box center [522, 175] width 128 height 7
click at [581, 173] on icon at bounding box center [583, 175] width 4 height 4
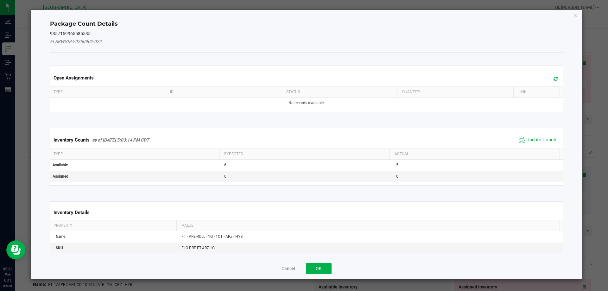
click at [531, 138] on span "Update Counts" at bounding box center [541, 140] width 31 height 6
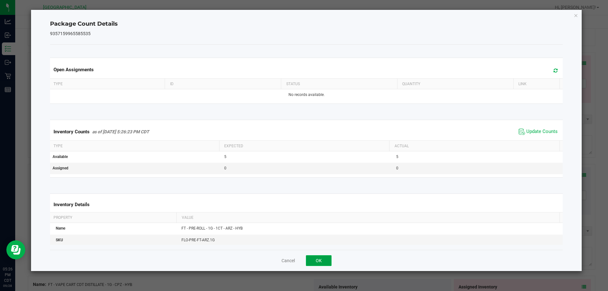
click at [321, 259] on button "OK" at bounding box center [319, 260] width 26 height 11
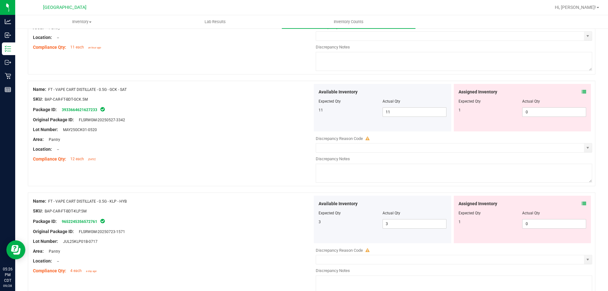
scroll to position [1891, 0]
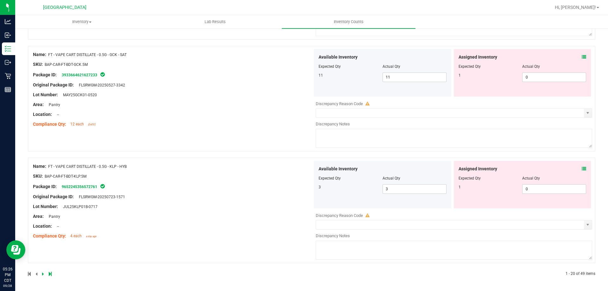
click at [44, 274] on link at bounding box center [43, 274] width 3 height 4
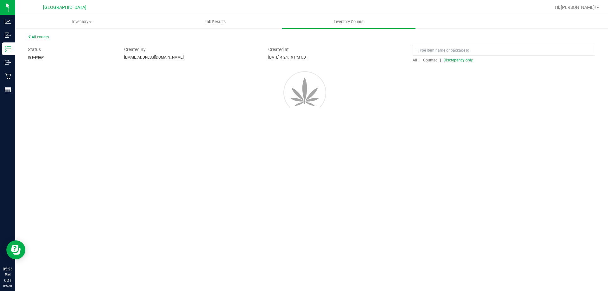
scroll to position [0, 0]
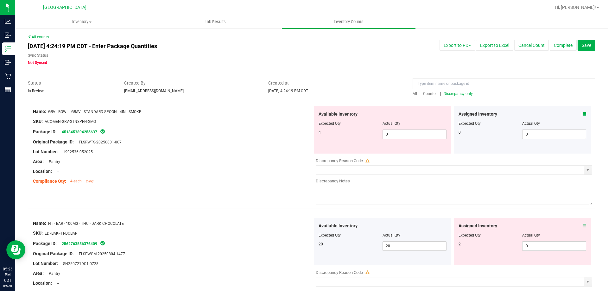
click at [400, 139] on div "Available Inventory Expected Qty Actual Qty 4 0 0" at bounding box center [382, 129] width 137 height 47
drag, startPoint x: 402, startPoint y: 133, endPoint x: 285, endPoint y: 118, distance: 118.1
click at [285, 118] on div "Name: GRV - BOWL - GRAV - STANDARD SPOON - 4IN - SMOKE SKU: ACC-GEN-GRV-STNSPN4…" at bounding box center [311, 155] width 567 height 105
click at [285, 118] on div "SKU: ACC-GEN-GRV-STNSPN4-SMO" at bounding box center [172, 121] width 279 height 7
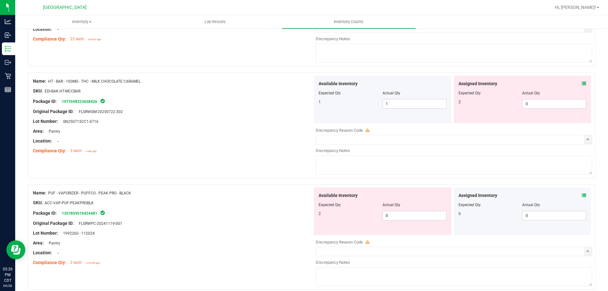
scroll to position [285, 0]
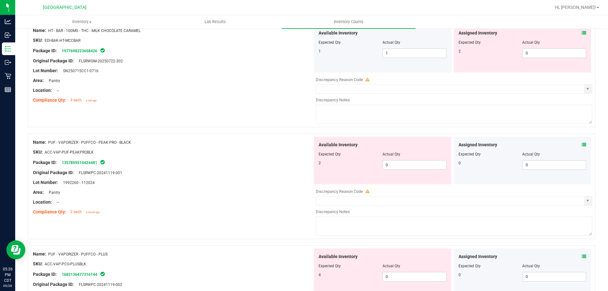
drag, startPoint x: 428, startPoint y: 170, endPoint x: 341, endPoint y: 167, distance: 87.1
click at [341, 167] on div "Available Inventory Expected Qty Actual Qty 2 0 0" at bounding box center [382, 160] width 137 height 47
click at [353, 166] on div "2 0 0" at bounding box center [382, 164] width 128 height 9
drag, startPoint x: 399, startPoint y: 166, endPoint x: 272, endPoint y: 166, distance: 127.5
click at [272, 166] on div "Name: PUF - VAPORIZER - PUFFCO - PEAK PRO - BLACK SKU: ACC-VAP-PUF-PEAKPROBLK P…" at bounding box center [311, 186] width 567 height 105
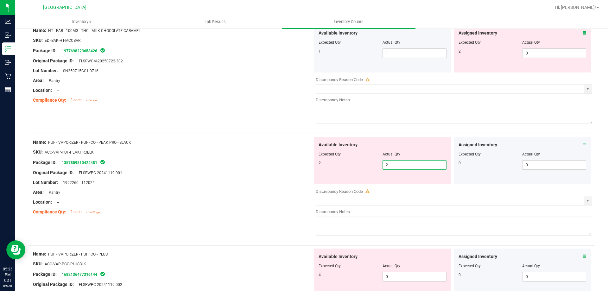
click at [272, 166] on div at bounding box center [172, 167] width 279 height 3
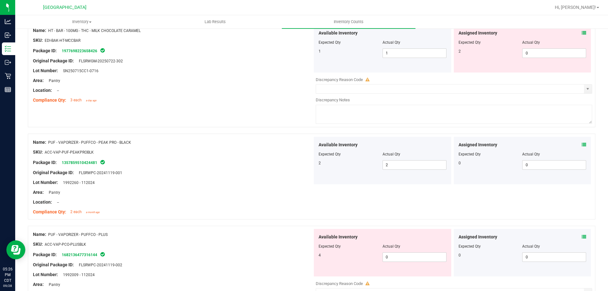
scroll to position [411, 0]
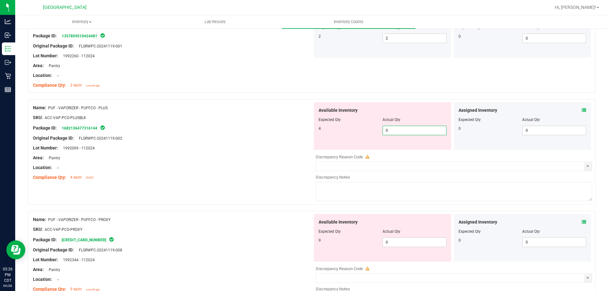
drag, startPoint x: 403, startPoint y: 129, endPoint x: 235, endPoint y: 133, distance: 167.1
click at [235, 133] on div "Name: PUF - VAPORIZER - PUFFCO - PLUS SKU: ACC-VAP-PCO-PLUSBLK Package ID: 1682…" at bounding box center [311, 151] width 567 height 105
click at [227, 133] on div at bounding box center [172, 133] width 279 height 3
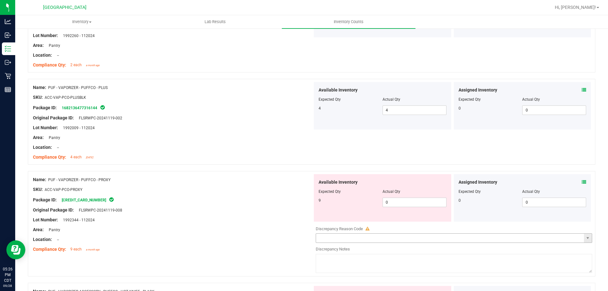
scroll to position [443, 0]
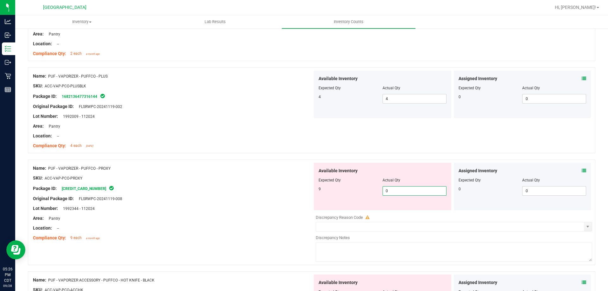
drag, startPoint x: 414, startPoint y: 194, endPoint x: 325, endPoint y: 194, distance: 89.6
click at [325, 194] on div "9 0 0" at bounding box center [382, 190] width 128 height 9
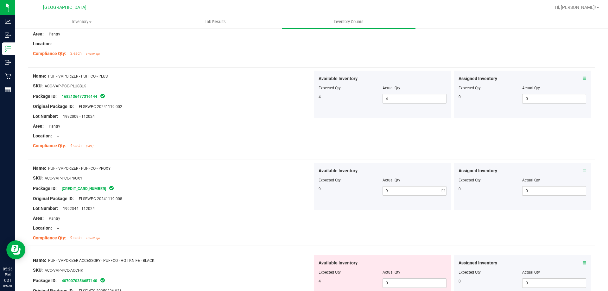
click at [325, 194] on div "9 9 9" at bounding box center [382, 190] width 128 height 9
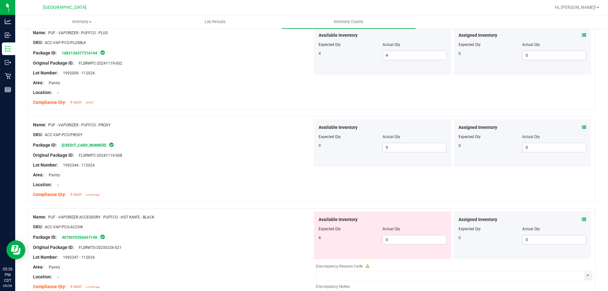
scroll to position [570, 0]
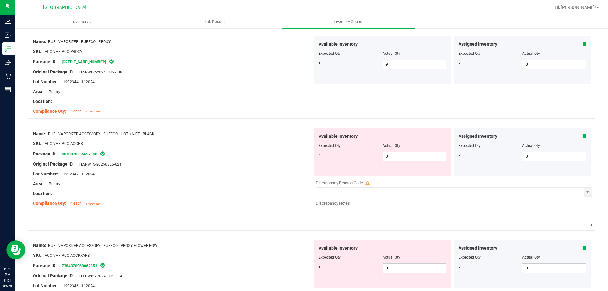
drag, startPoint x: 418, startPoint y: 155, endPoint x: 252, endPoint y: 153, distance: 166.2
click at [252, 153] on div "Name: PUF - VAPORIZER ACCESSORY - PUFFCO - HOT KNIFE - BLACK SKU: ACC-VAP-PCO-A…" at bounding box center [311, 177] width 567 height 105
click at [244, 153] on div "Package ID: 4070070356657140" at bounding box center [172, 154] width 279 height 8
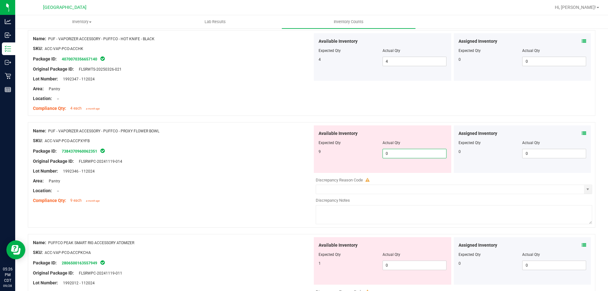
drag, startPoint x: 400, startPoint y: 152, endPoint x: 237, endPoint y: 152, distance: 163.3
click at [237, 152] on div "Name: PUF - VAPORIZER ACCESSORY - PUFFCO - PROXY FLOWER BOWL SKU: ACC-VAP-PCO-A…" at bounding box center [311, 174] width 567 height 105
click at [237, 152] on div "Package ID: 7384370960062351" at bounding box center [172, 151] width 279 height 8
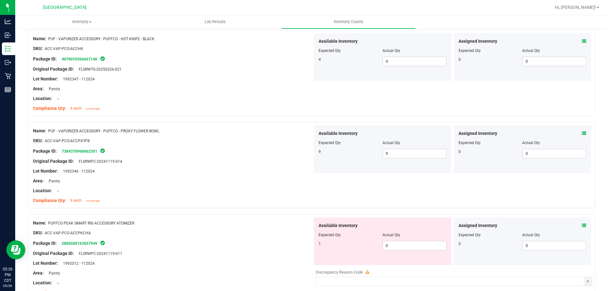
scroll to position [760, 0]
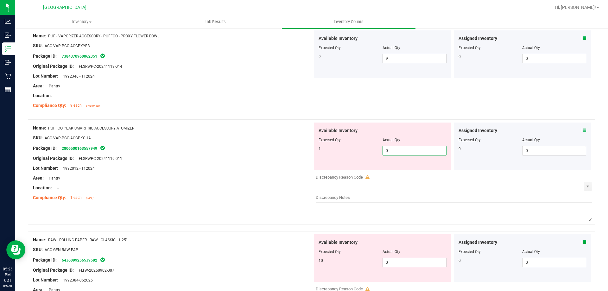
drag, startPoint x: 389, startPoint y: 150, endPoint x: 268, endPoint y: 150, distance: 120.6
click at [268, 150] on div "Name: PUFFCO PEAK SMART RIG ACCESSORY ATOMIZER SKU: ACC-VAP-PCO-ACCPKCHA Packag…" at bounding box center [311, 171] width 567 height 105
click at [268, 150] on div "Package ID: 2806500163557949" at bounding box center [172, 148] width 279 height 8
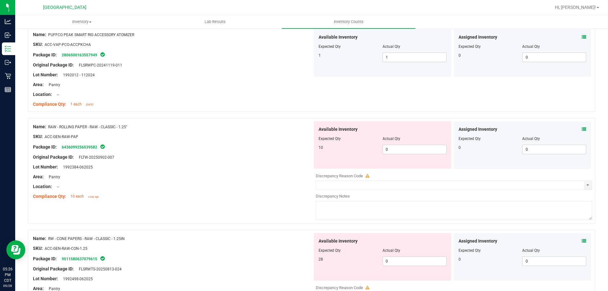
scroll to position [854, 0]
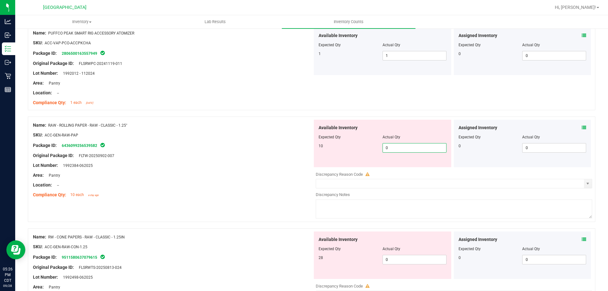
drag, startPoint x: 406, startPoint y: 146, endPoint x: 293, endPoint y: 147, distance: 113.3
click at [293, 147] on div "Name: RAW - ROLLING PAPER - RAW - CLASSIC - 1.25" SKU: ACC-GEN-RAW-PAP Package …" at bounding box center [311, 168] width 567 height 105
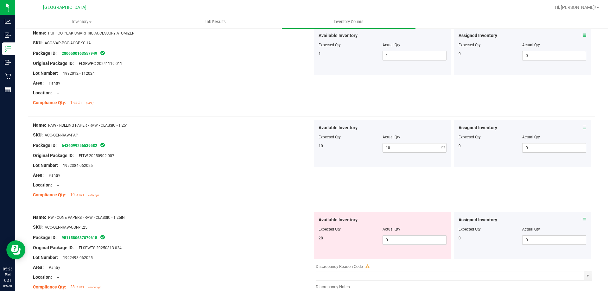
click at [293, 147] on div "Package ID: 6436099256539582" at bounding box center [172, 145] width 279 height 8
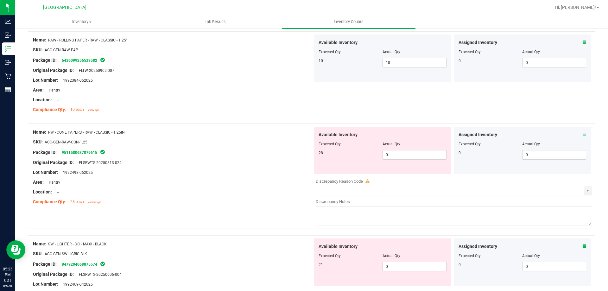
scroll to position [949, 0]
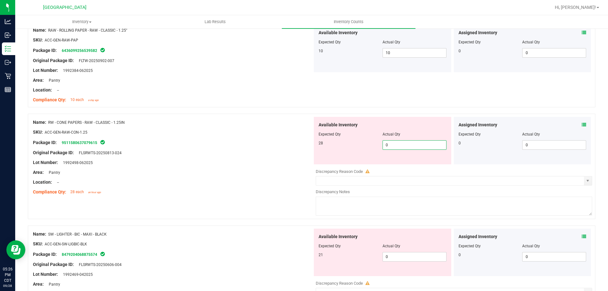
drag, startPoint x: 391, startPoint y: 144, endPoint x: 285, endPoint y: 144, distance: 106.0
click at [296, 145] on div "Name: RW - CONE PAPERS - RAW - CLASSIC - 1.25IN SKU: ACC-GEN-RAW-CON-1.25 Packa…" at bounding box center [311, 166] width 567 height 105
click at [282, 143] on div "Package ID: 9511580637079615" at bounding box center [172, 143] width 279 height 8
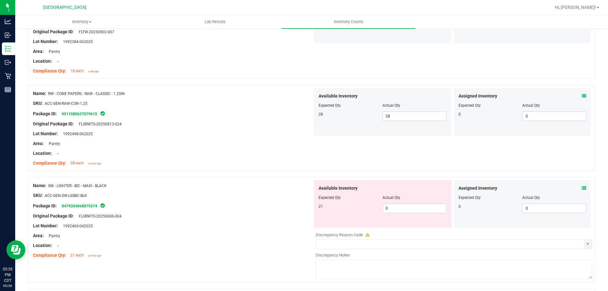
scroll to position [1013, 0]
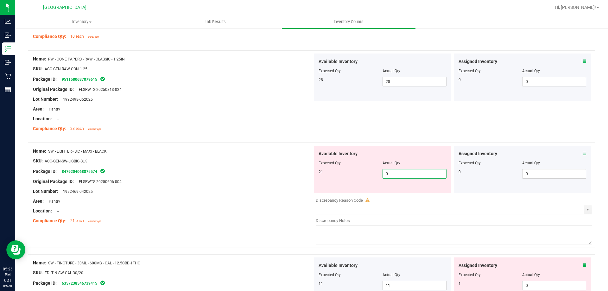
drag, startPoint x: 415, startPoint y: 174, endPoint x: 259, endPoint y: 176, distance: 155.4
click at [263, 176] on div "Name: SW - LIGHTER - BIC - MAXI - BLACK SKU: ACC-GEN-SW-LIGBIC-BLK Package ID: …" at bounding box center [311, 194] width 567 height 105
click at [258, 175] on div at bounding box center [172, 176] width 279 height 3
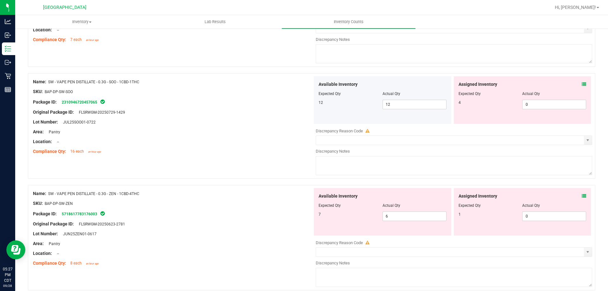
scroll to position [1677, 0]
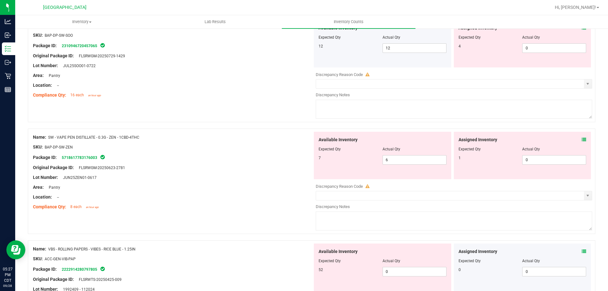
click at [581, 140] on icon at bounding box center [583, 139] width 4 height 4
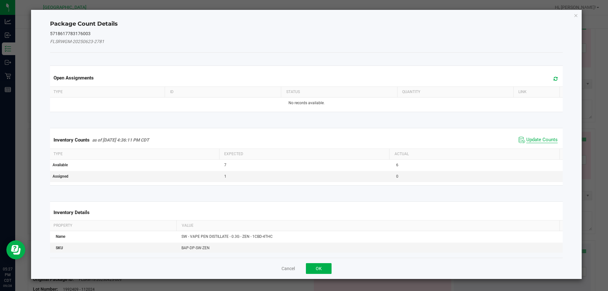
click at [548, 140] on span "Update Counts" at bounding box center [541, 140] width 31 height 6
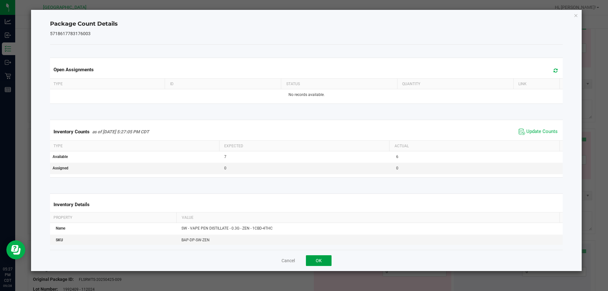
click at [319, 262] on button "OK" at bounding box center [319, 260] width 26 height 11
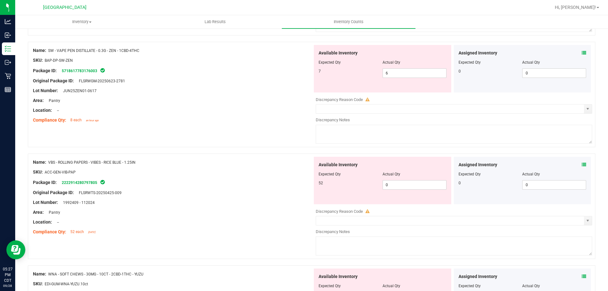
scroll to position [1772, 0]
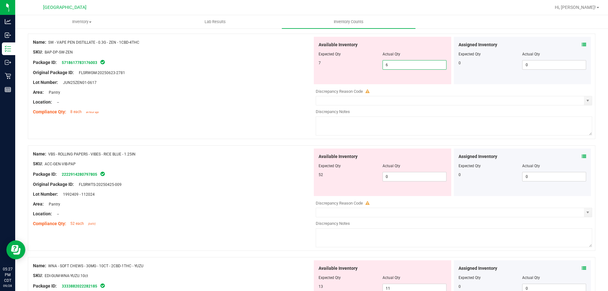
drag, startPoint x: 403, startPoint y: 67, endPoint x: 136, endPoint y: 88, distance: 267.0
click at [136, 88] on div "Name: SW - VAPE PEN DISTILLATE - 0.3G - ZEN - 1CBD-4THC SKU: BAP-DP-SW-ZEN Pack…" at bounding box center [311, 86] width 567 height 105
click at [136, 88] on div at bounding box center [172, 87] width 279 height 3
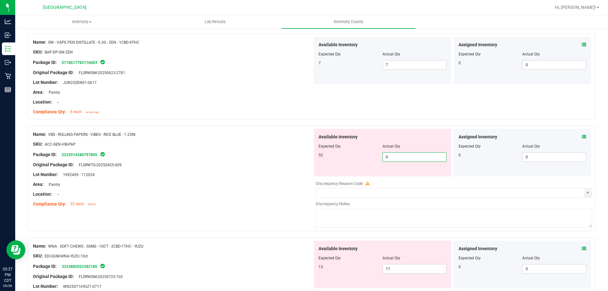
drag, startPoint x: 416, startPoint y: 160, endPoint x: 247, endPoint y: 157, distance: 168.7
click at [247, 157] on div "Name: VBS - ROLLING PAPERS - VIBES - RICE BLUE - 1.25IN SKU: ACC-GEN-VIB-PAP Pa…" at bounding box center [311, 178] width 567 height 105
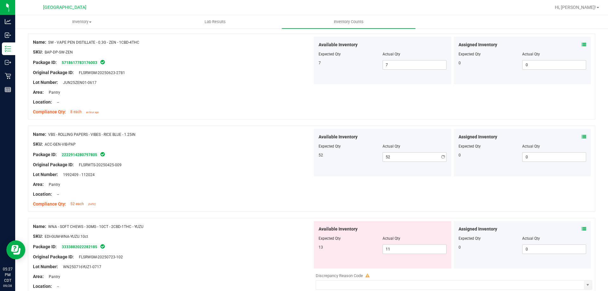
click at [246, 157] on div "Package ID: 2222914280797805" at bounding box center [172, 155] width 279 height 8
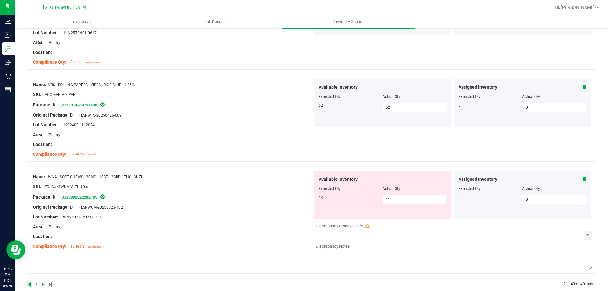
scroll to position [1832, 0]
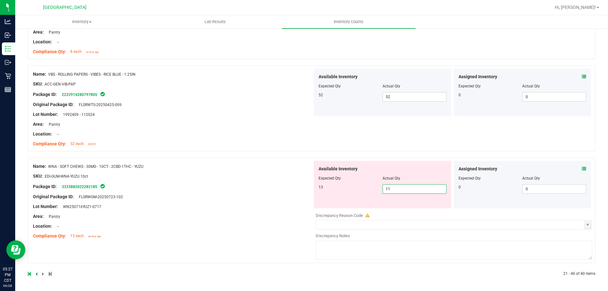
drag, startPoint x: 423, startPoint y: 191, endPoint x: 286, endPoint y: 187, distance: 137.7
click at [286, 187] on div "Name: WNA - SOFT CHEWS - 30MG - 10CT - 2CBD-1THC - YUZU SKU: EDI-GUM-WNA-YUZU.1…" at bounding box center [311, 210] width 567 height 105
click at [576, 168] on div "Assigned Inventory" at bounding box center [522, 169] width 128 height 7
click at [581, 168] on icon at bounding box center [583, 168] width 4 height 4
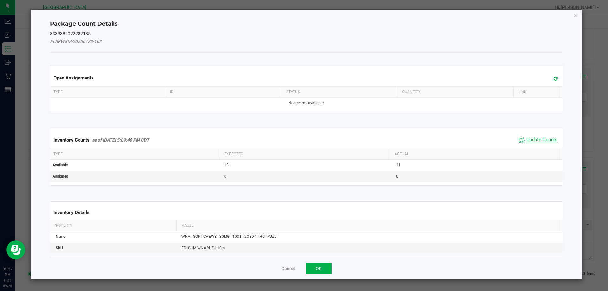
click at [549, 141] on span "Update Counts" at bounding box center [541, 140] width 31 height 6
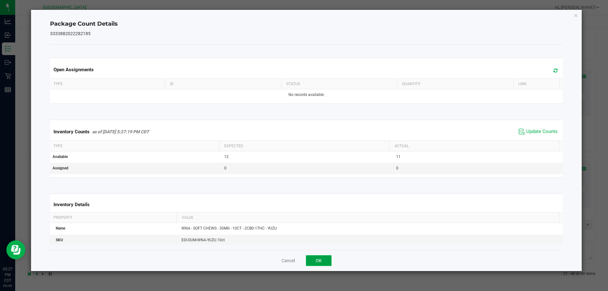
click at [324, 259] on button "OK" at bounding box center [319, 260] width 26 height 11
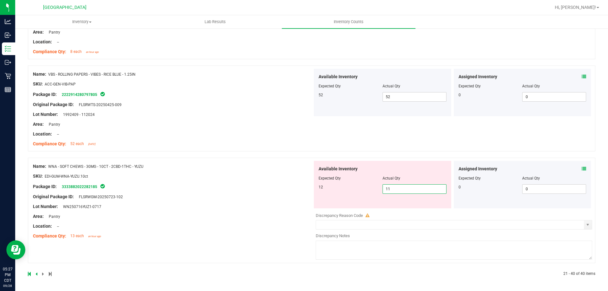
drag, startPoint x: 410, startPoint y: 193, endPoint x: 310, endPoint y: 191, distance: 100.0
click at [312, 191] on div "Available Inventory Expected Qty Actual Qty 12 11 11" at bounding box center [382, 184] width 140 height 47
click at [296, 190] on div "Name: WNA - SOFT CHEWS - 30MG - 10CT - 2CBD-1THC - YUZU SKU: EDI-GUM-WNA-YUZU.1…" at bounding box center [172, 201] width 279 height 81
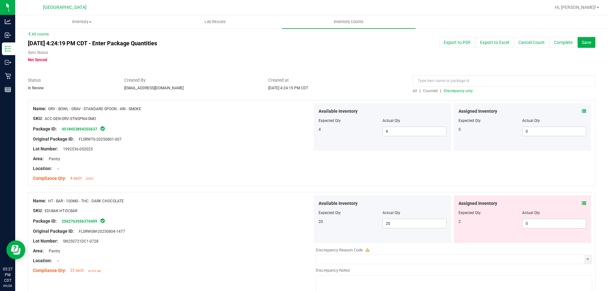
scroll to position [0, 0]
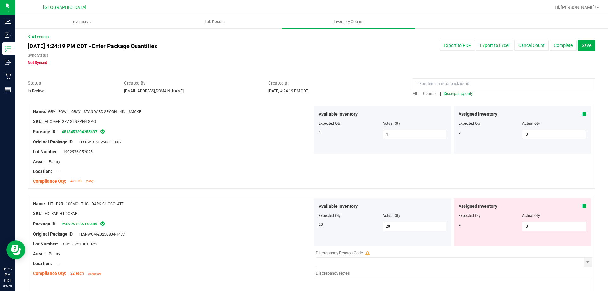
click at [447, 95] on span "Discrepancy only" at bounding box center [457, 93] width 29 height 4
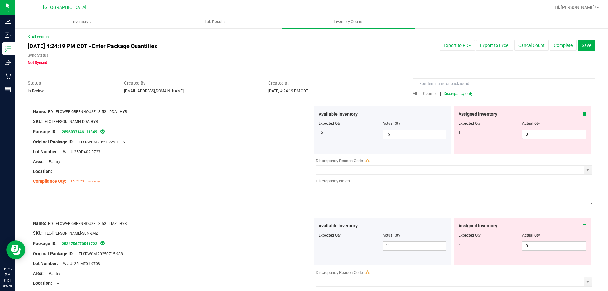
click at [584, 115] on div "Assigned Inventory Expected Qty Actual Qty 1 0 0" at bounding box center [521, 129] width 137 height 47
click at [582, 113] on div "Assigned Inventory Expected Qty Actual Qty 1 0 0" at bounding box center [521, 129] width 137 height 47
click at [576, 115] on div "Assigned Inventory" at bounding box center [522, 114] width 128 height 7
click at [581, 115] on icon at bounding box center [583, 114] width 4 height 4
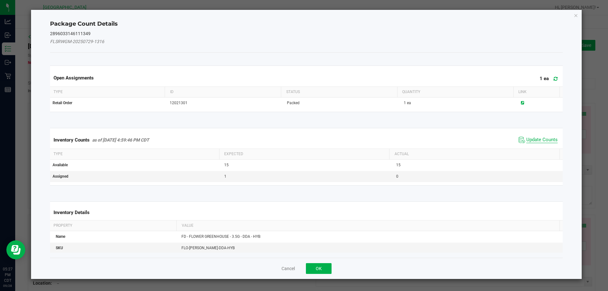
click at [547, 137] on span "Update Counts" at bounding box center [541, 140] width 31 height 6
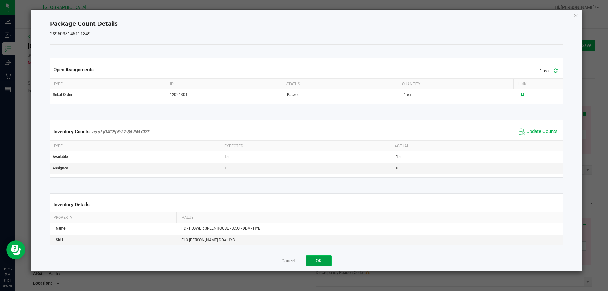
click at [328, 264] on button "OK" at bounding box center [319, 260] width 26 height 11
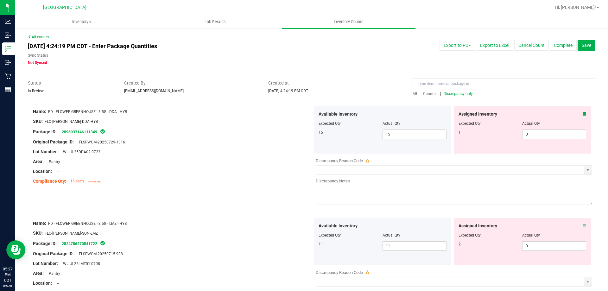
click at [581, 225] on icon at bounding box center [583, 225] width 4 height 4
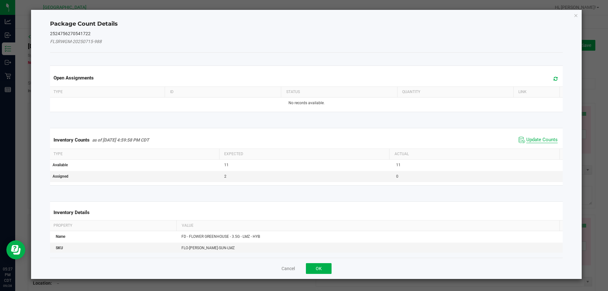
click at [542, 140] on span "Update Counts" at bounding box center [541, 140] width 31 height 6
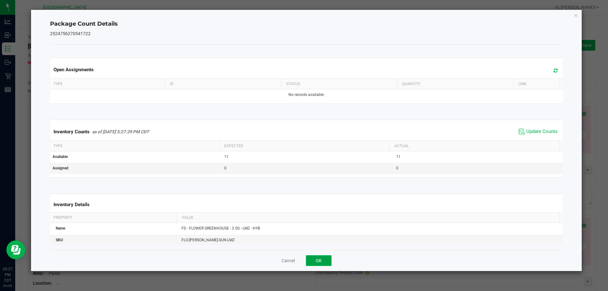
click at [319, 262] on button "OK" at bounding box center [319, 260] width 26 height 11
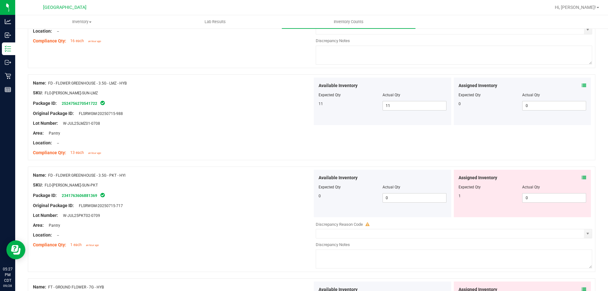
scroll to position [190, 0]
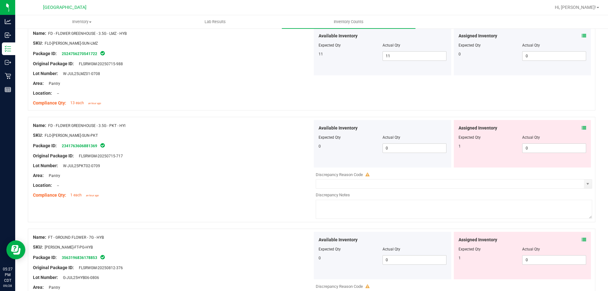
click at [581, 129] on div "Assigned Inventory Expected Qty Actual Qty 1 0 0" at bounding box center [521, 143] width 137 height 47
click at [581, 128] on icon at bounding box center [583, 128] width 4 height 4
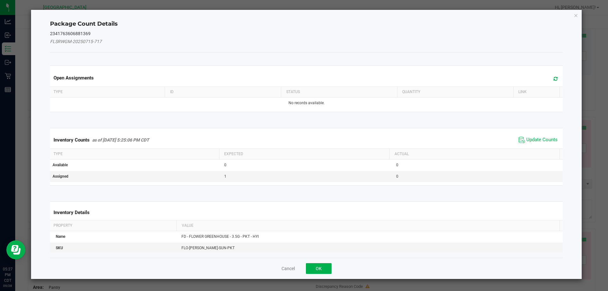
click at [545, 136] on span "Update Counts" at bounding box center [538, 139] width 42 height 9
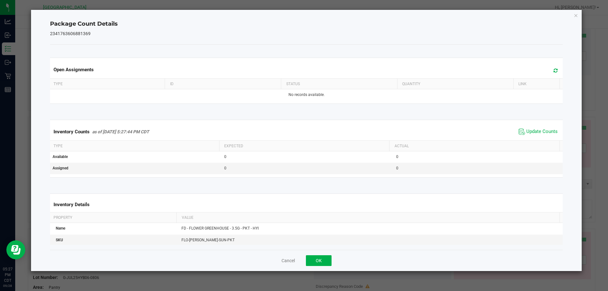
click at [543, 128] on span "Update Counts" at bounding box center [538, 131] width 42 height 9
click at [540, 128] on span "Update Counts" at bounding box center [538, 131] width 42 height 9
click at [328, 262] on button "OK" at bounding box center [319, 260] width 26 height 11
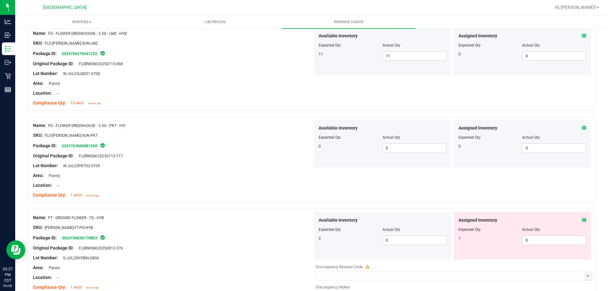
click at [581, 221] on icon at bounding box center [583, 220] width 4 height 4
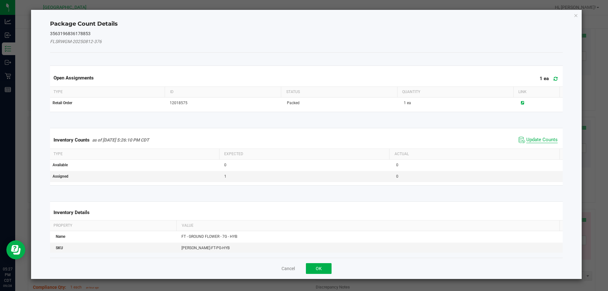
click at [543, 140] on span "Update Counts" at bounding box center [541, 140] width 31 height 6
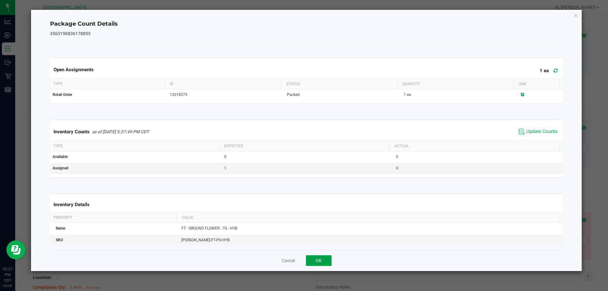
click at [323, 261] on button "OK" at bounding box center [319, 260] width 26 height 11
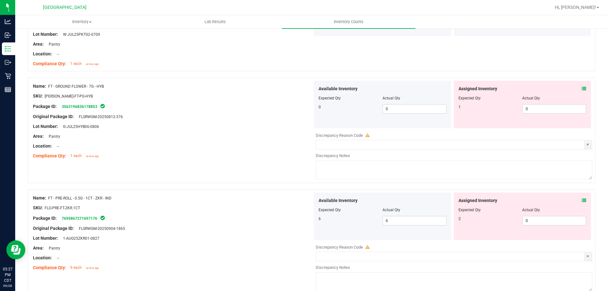
scroll to position [380, 0]
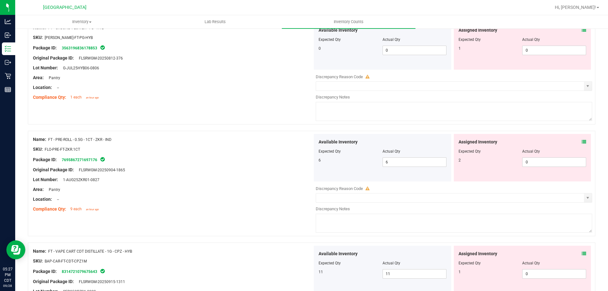
click at [581, 142] on icon at bounding box center [583, 142] width 4 height 4
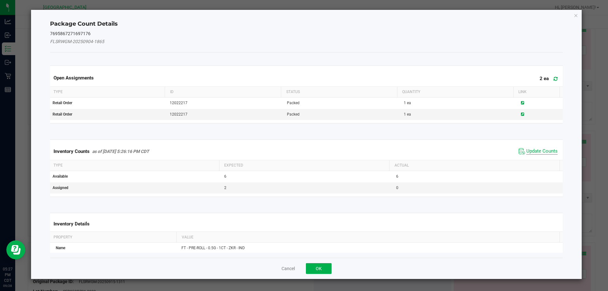
click at [540, 149] on span "Update Counts" at bounding box center [541, 151] width 31 height 6
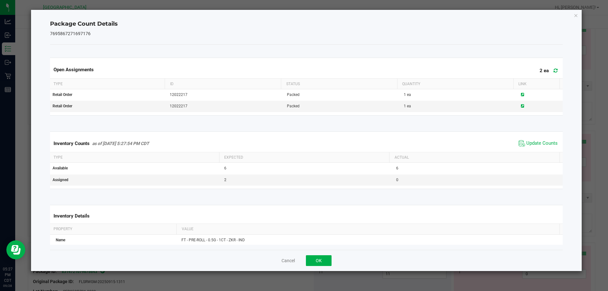
click at [323, 267] on div "Cancel OK" at bounding box center [306, 260] width 513 height 21
click at [327, 262] on button "OK" at bounding box center [319, 260] width 26 height 11
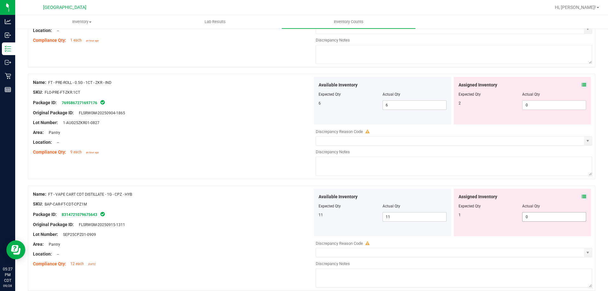
scroll to position [443, 0]
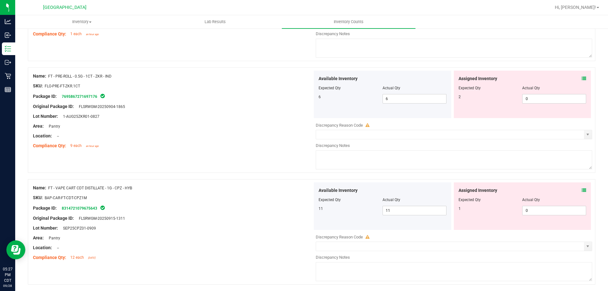
click at [581, 189] on icon at bounding box center [583, 190] width 4 height 4
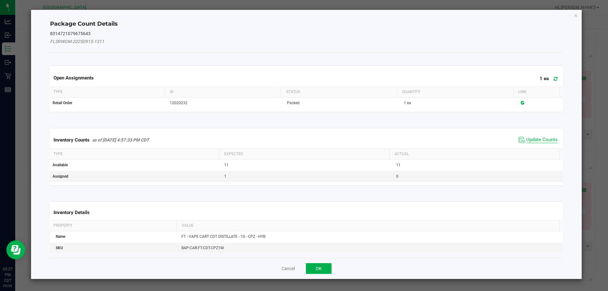
click at [538, 138] on span "Update Counts" at bounding box center [541, 140] width 31 height 6
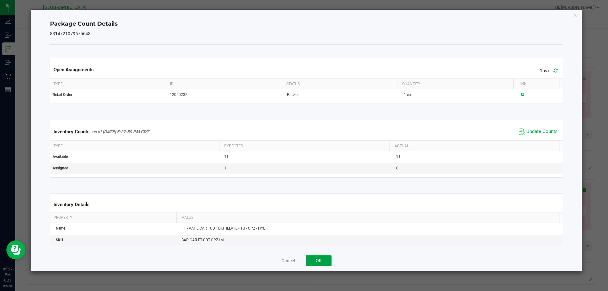
click at [327, 259] on button "OK" at bounding box center [319, 260] width 26 height 11
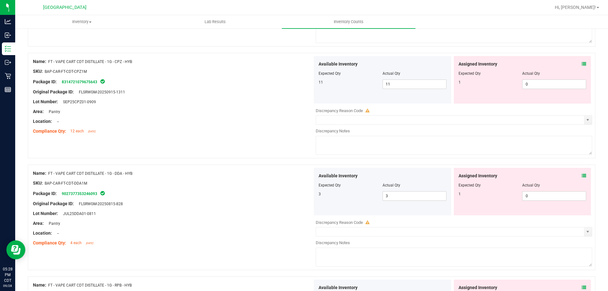
scroll to position [570, 0]
click at [575, 176] on div "Assigned Inventory" at bounding box center [522, 175] width 128 height 7
click at [581, 177] on icon at bounding box center [583, 175] width 4 height 4
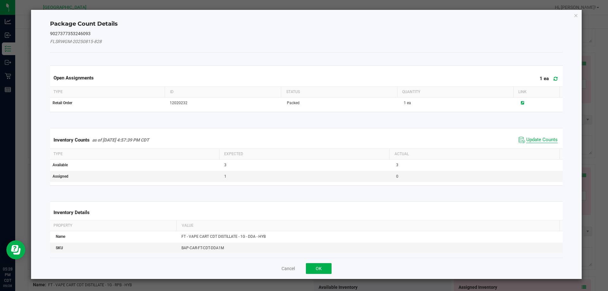
click at [532, 142] on span "Update Counts" at bounding box center [541, 140] width 31 height 6
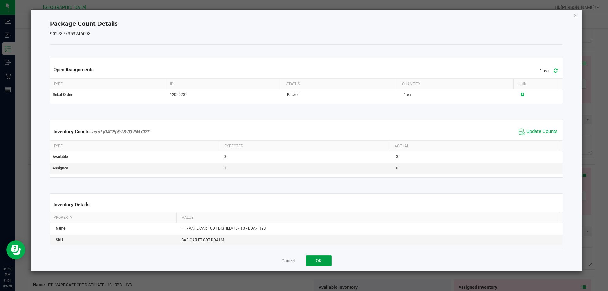
click at [327, 262] on button "OK" at bounding box center [319, 260] width 26 height 11
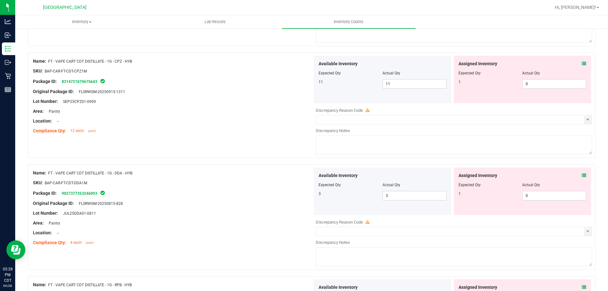
scroll to position [665, 0]
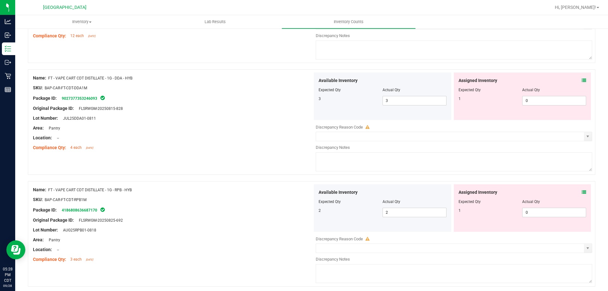
click at [581, 192] on icon at bounding box center [583, 192] width 4 height 4
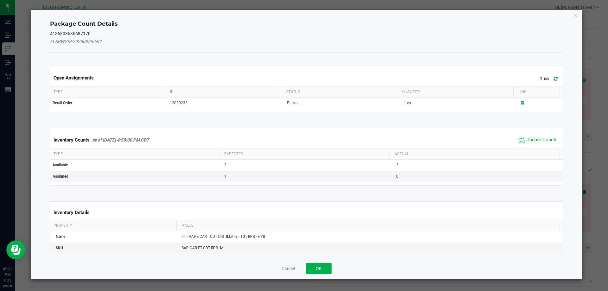
click at [541, 141] on span "Update Counts" at bounding box center [541, 140] width 31 height 6
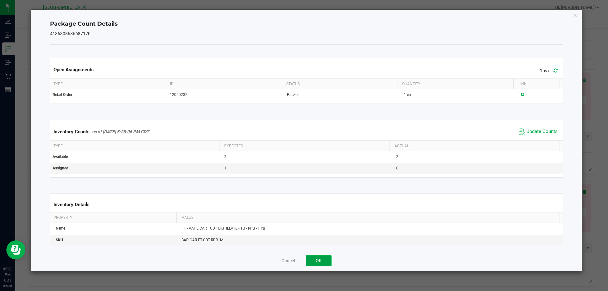
click at [317, 263] on button "OK" at bounding box center [319, 260] width 26 height 11
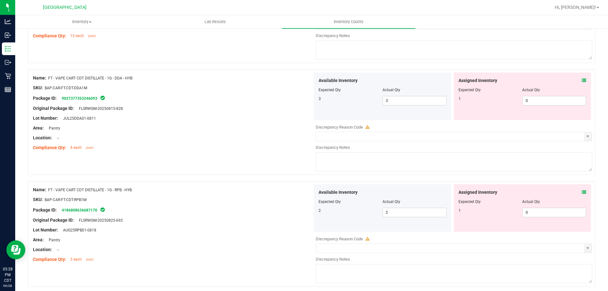
scroll to position [791, 0]
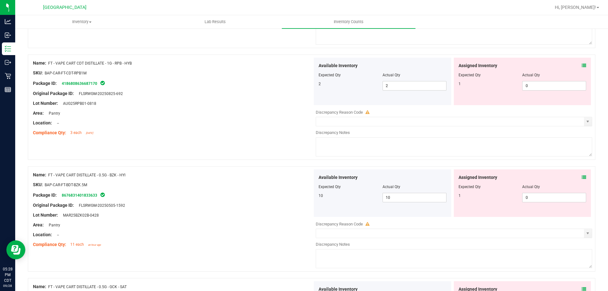
click at [582, 178] on div "Assigned Inventory Expected Qty Actual Qty 1 0 0" at bounding box center [521, 192] width 137 height 47
click at [581, 176] on icon at bounding box center [583, 177] width 4 height 4
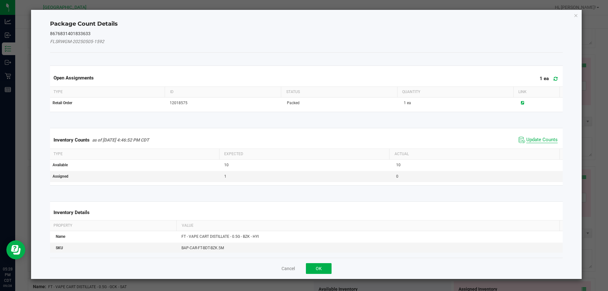
click at [546, 140] on span "Update Counts" at bounding box center [541, 140] width 31 height 6
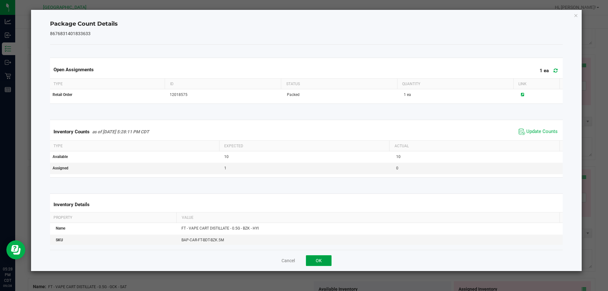
click at [327, 260] on button "OK" at bounding box center [319, 260] width 26 height 11
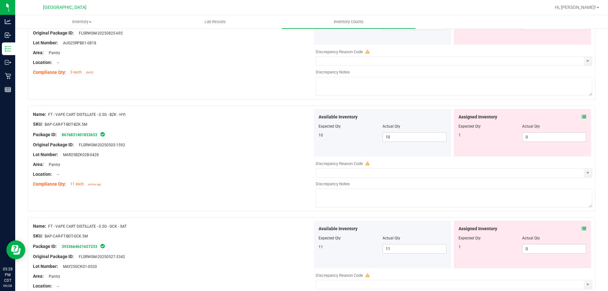
scroll to position [886, 0]
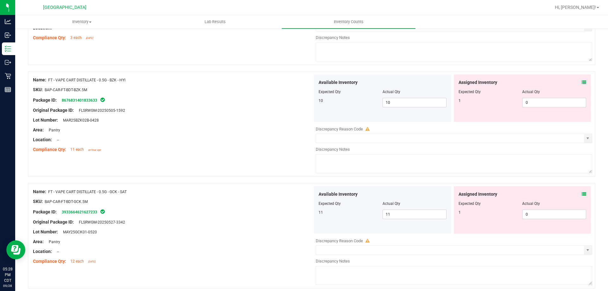
click at [581, 194] on icon at bounding box center [583, 194] width 4 height 4
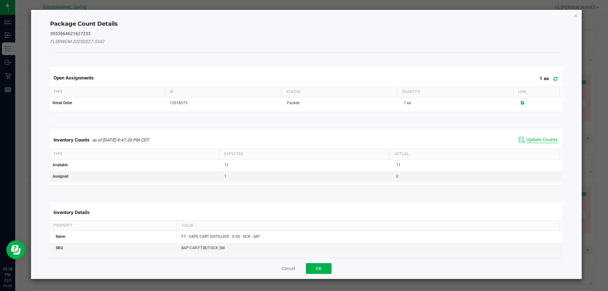
click at [540, 141] on span "Update Counts" at bounding box center [541, 140] width 31 height 6
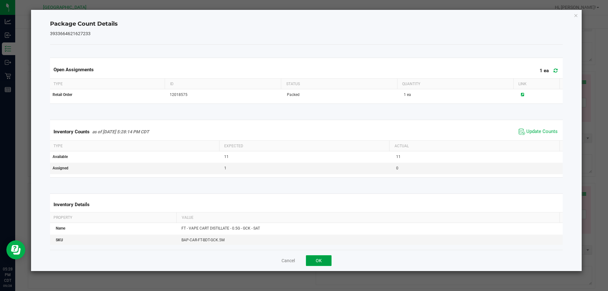
click at [324, 257] on button "OK" at bounding box center [319, 260] width 26 height 11
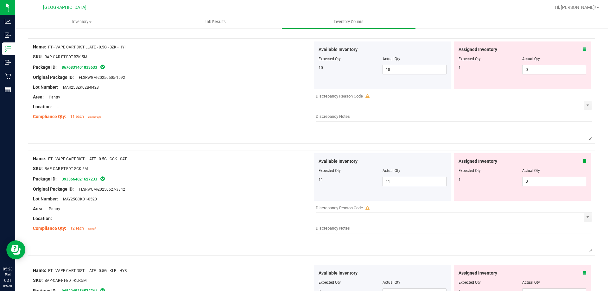
scroll to position [981, 0]
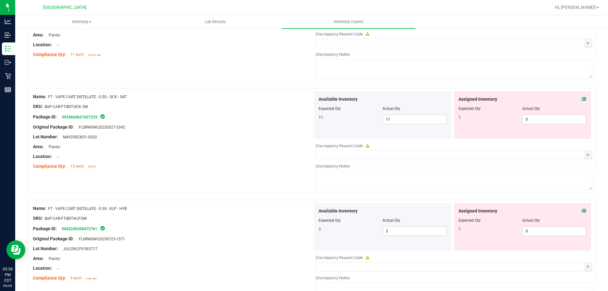
click at [581, 209] on icon at bounding box center [583, 211] width 4 height 4
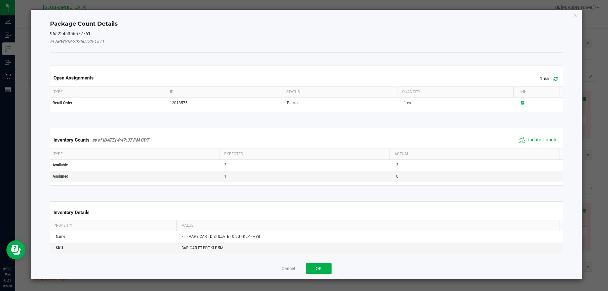
click at [539, 140] on span "Update Counts" at bounding box center [541, 140] width 31 height 6
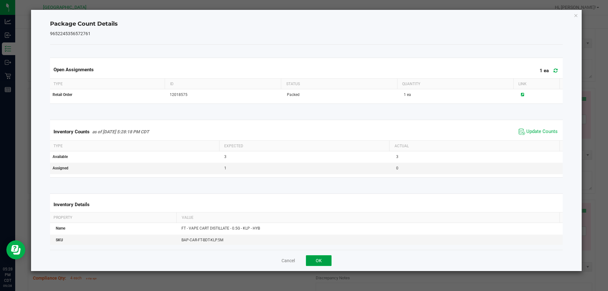
click at [320, 255] on button "OK" at bounding box center [319, 260] width 26 height 11
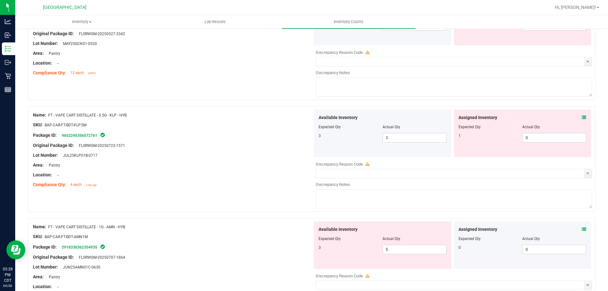
scroll to position [1076, 0]
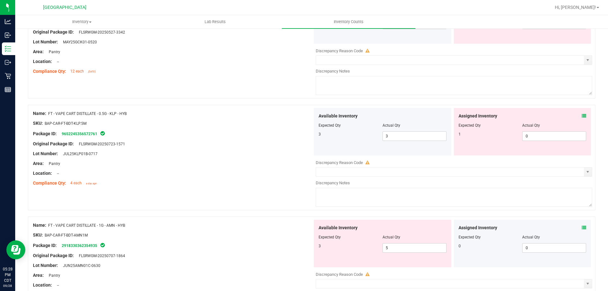
click at [582, 227] on div "Assigned Inventory Expected Qty Actual Qty 0 0 0" at bounding box center [521, 243] width 137 height 47
click at [581, 225] on span at bounding box center [583, 227] width 4 height 7
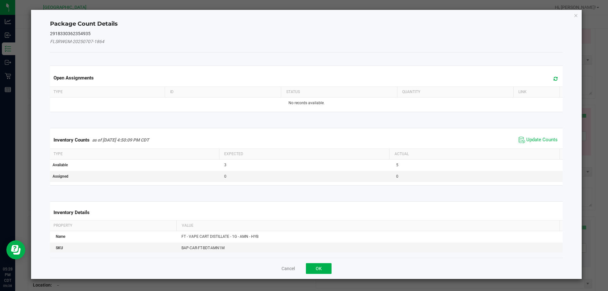
click at [537, 143] on span "Update Counts" at bounding box center [538, 139] width 42 height 9
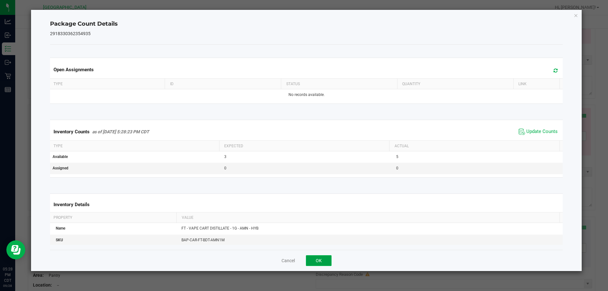
click at [322, 256] on button "OK" at bounding box center [319, 260] width 26 height 11
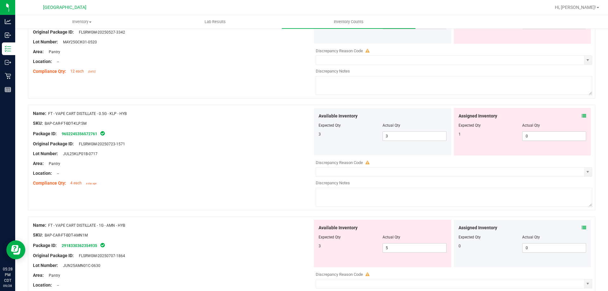
click at [576, 115] on div "Assigned Inventory" at bounding box center [522, 116] width 128 height 7
click at [581, 116] on icon at bounding box center [583, 116] width 4 height 4
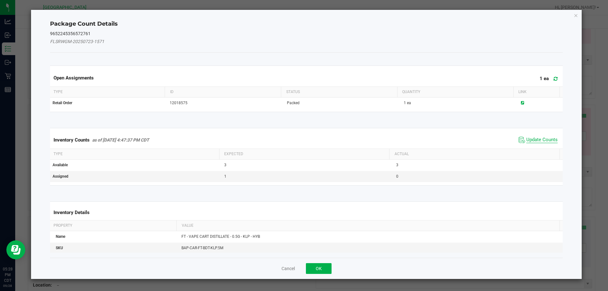
click at [550, 141] on span "Update Counts" at bounding box center [541, 140] width 31 height 6
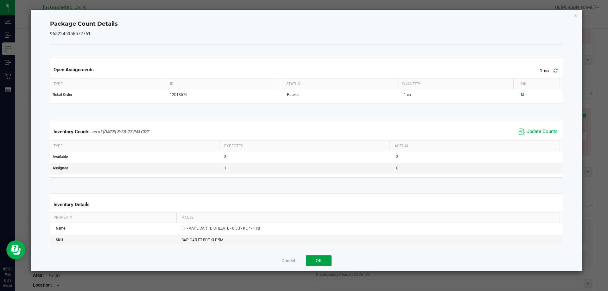
click at [328, 259] on button "OK" at bounding box center [319, 260] width 26 height 11
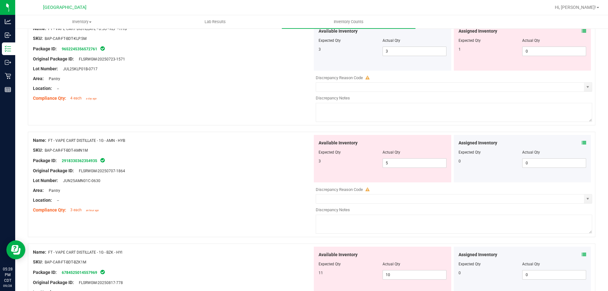
scroll to position [1171, 0]
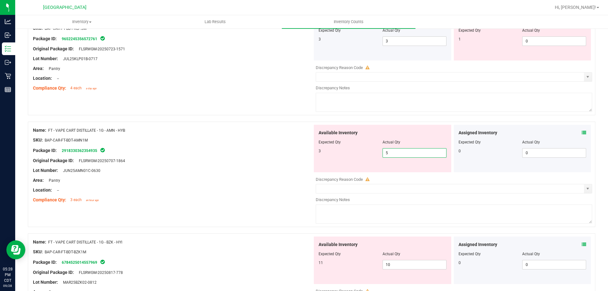
drag, startPoint x: 398, startPoint y: 154, endPoint x: 192, endPoint y: 152, distance: 206.0
click at [192, 152] on div "Name: FT - VAPE CART DISTILLATE - 1G - AMN - HYB SKU: BAP-CAR-FT-BDT-AMN1M Pack…" at bounding box center [311, 174] width 567 height 105
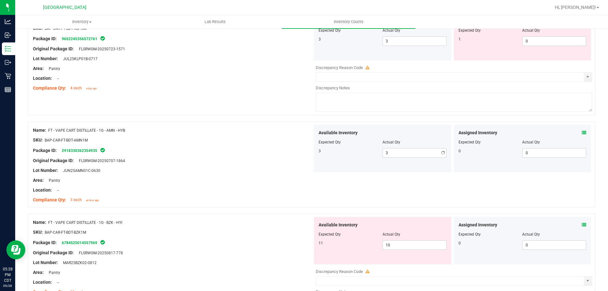
click at [192, 152] on div "Package ID: 2918330362354935" at bounding box center [172, 151] width 279 height 8
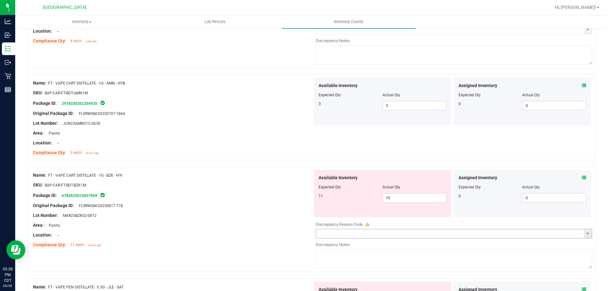
scroll to position [1297, 0]
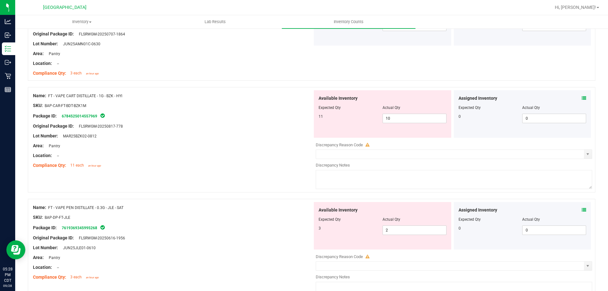
click at [581, 98] on icon at bounding box center [583, 98] width 4 height 4
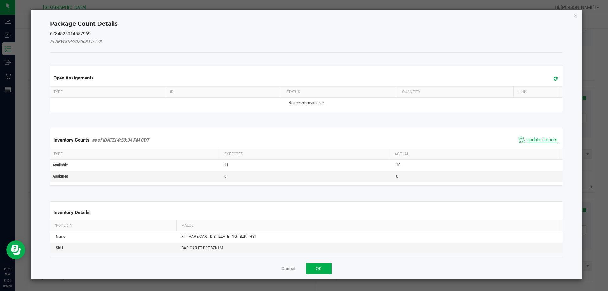
click at [535, 140] on span "Update Counts" at bounding box center [541, 140] width 31 height 6
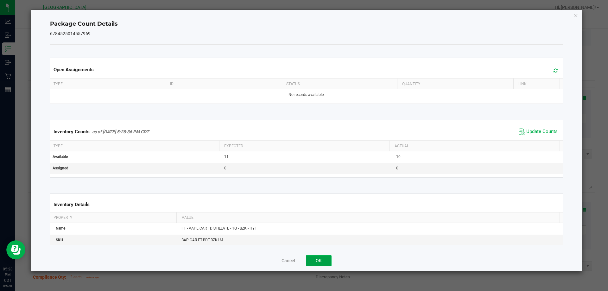
click at [319, 260] on button "OK" at bounding box center [319, 260] width 26 height 11
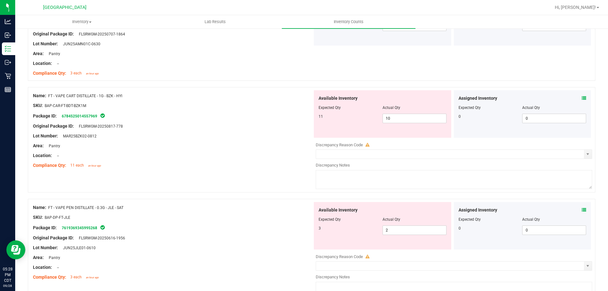
click at [581, 209] on icon at bounding box center [583, 210] width 4 height 4
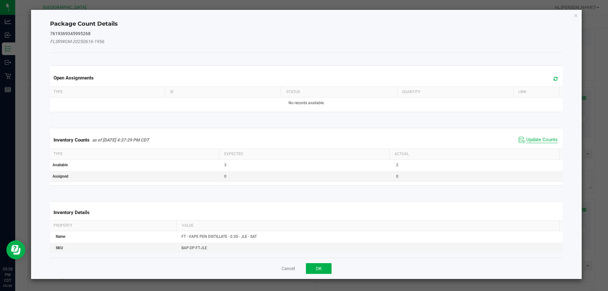
click at [546, 139] on span "Update Counts" at bounding box center [541, 140] width 31 height 6
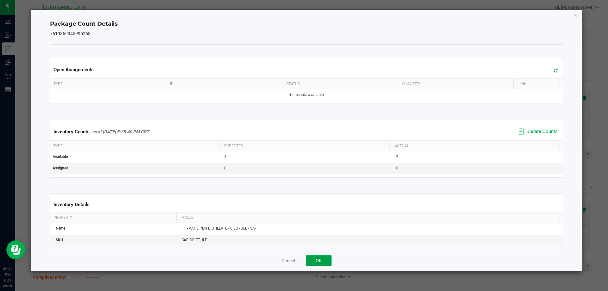
click at [320, 259] on button "OK" at bounding box center [319, 260] width 26 height 11
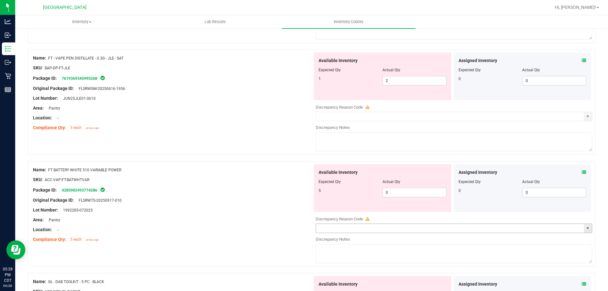
scroll to position [1456, 0]
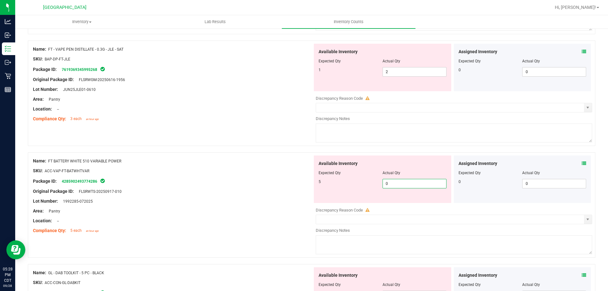
drag, startPoint x: 397, startPoint y: 187, endPoint x: 216, endPoint y: 185, distance: 181.7
click at [216, 185] on div "Name: FT BATTERY WHITE 510 VARIABLE POWER SKU: ACC-VAP-FT-BATWHTVAR Package ID:…" at bounding box center [311, 204] width 567 height 105
click at [216, 185] on div at bounding box center [172, 186] width 279 height 3
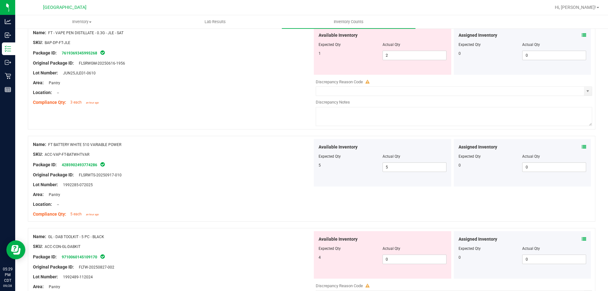
scroll to position [1487, 0]
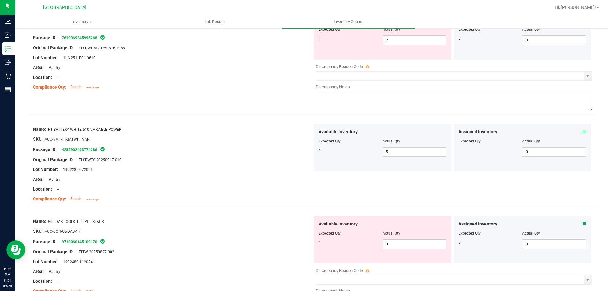
click at [581, 222] on icon at bounding box center [583, 224] width 4 height 4
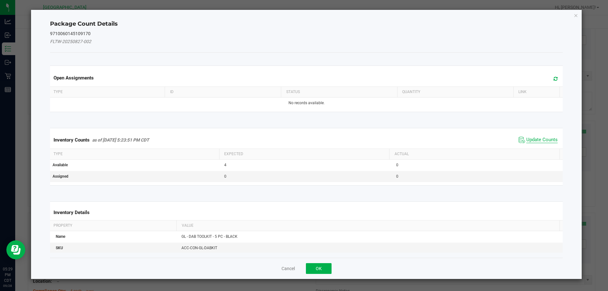
click at [529, 138] on span "Update Counts" at bounding box center [541, 140] width 31 height 6
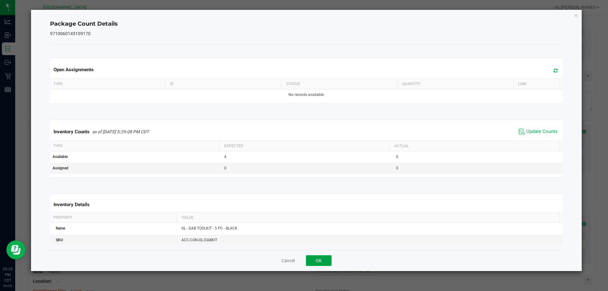
click at [319, 260] on button "OK" at bounding box center [319, 260] width 26 height 11
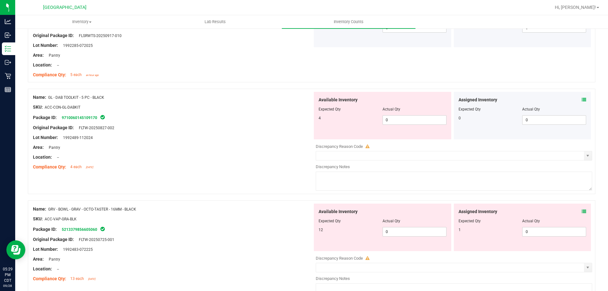
scroll to position [1614, 0]
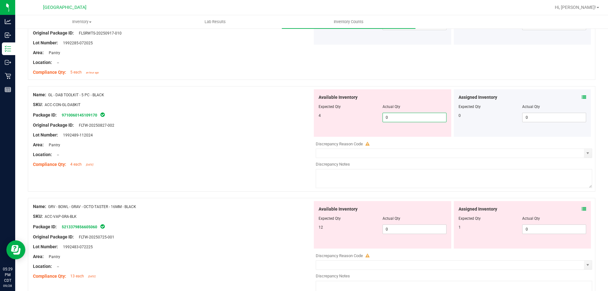
drag, startPoint x: 419, startPoint y: 116, endPoint x: 159, endPoint y: 119, distance: 260.5
click at [159, 119] on div "Name: GL - DAB TOOLKIT - 5 PC - BLACK SKU: ACC-CON-GL-DABKIT Package ID: 971006…" at bounding box center [311, 138] width 567 height 105
click at [158, 113] on div "Package ID: 9710060145109170" at bounding box center [172, 115] width 279 height 8
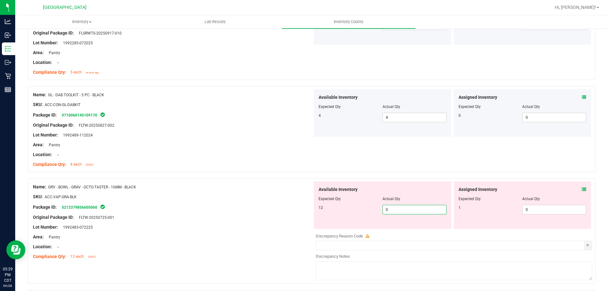
drag, startPoint x: 414, startPoint y: 207, endPoint x: 195, endPoint y: 207, distance: 219.0
click at [198, 208] on div "Name: GRV - BOWL - GRAV - OCTO-TASTER - 16MM - BLACK SKU: ACC-VAP-GRA-BLK Packa…" at bounding box center [311, 230] width 567 height 105
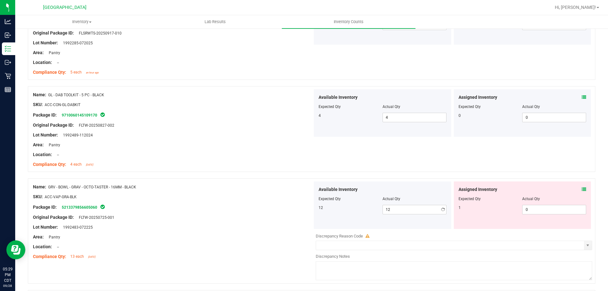
click at [194, 206] on div "Package ID: 5213379856605060" at bounding box center [172, 207] width 279 height 8
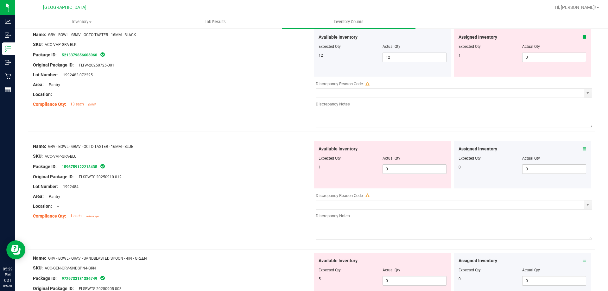
scroll to position [1835, 0]
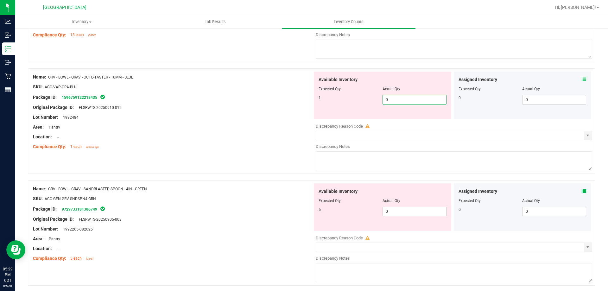
click at [421, 96] on span "0 0" at bounding box center [414, 99] width 64 height 9
click at [581, 79] on icon at bounding box center [583, 79] width 4 height 4
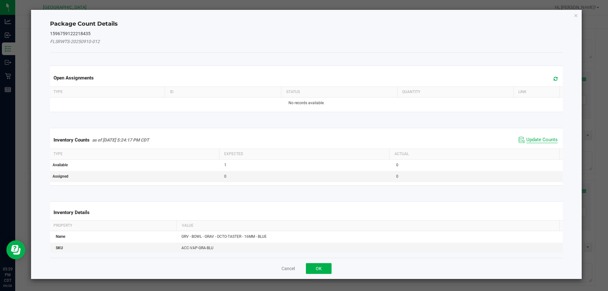
click at [547, 137] on span "Update Counts" at bounding box center [541, 140] width 31 height 6
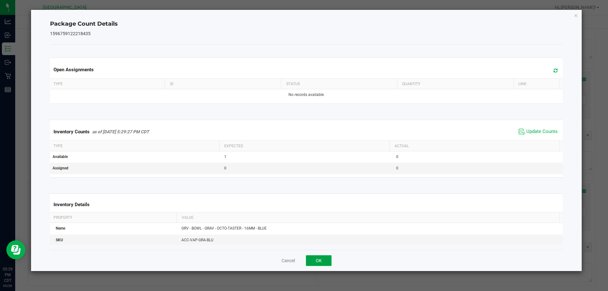
click at [327, 259] on button "OK" at bounding box center [319, 260] width 26 height 11
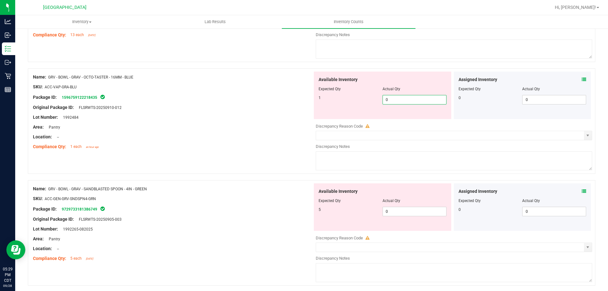
drag, startPoint x: 410, startPoint y: 98, endPoint x: 200, endPoint y: 110, distance: 211.1
click at [212, 109] on div "Name: GRV - BOWL - GRAV - OCTO-TASTER - 16MM - BLUE SKU: ACC-VAP-GRA-BLU Packag…" at bounding box center [311, 120] width 567 height 105
click at [200, 110] on div "Original Package ID: FLSRWTS-20250910-012" at bounding box center [172, 107] width 279 height 7
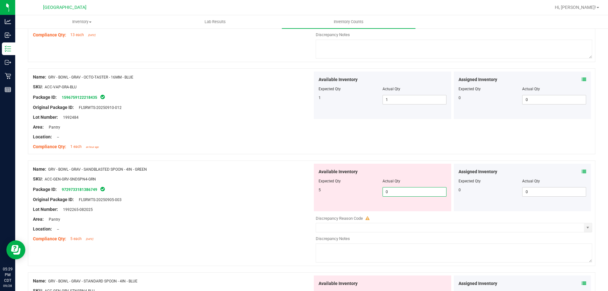
drag, startPoint x: 392, startPoint y: 190, endPoint x: 197, endPoint y: 188, distance: 195.6
click at [197, 188] on div "Name: GRV - BOWL - GRAV - SANDBLASTED SPOON - 4IN - GREEN SKU: ACC-GEN-GRV-SNDS…" at bounding box center [311, 212] width 567 height 105
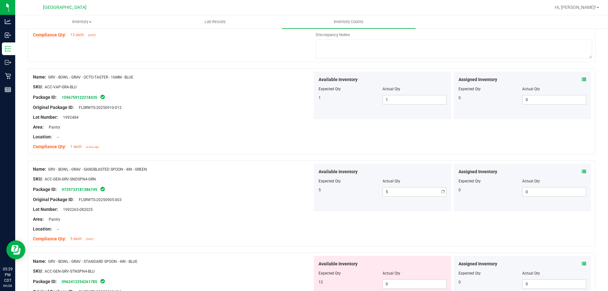
click at [197, 188] on div "Package ID: 9729733181386749" at bounding box center [172, 189] width 279 height 8
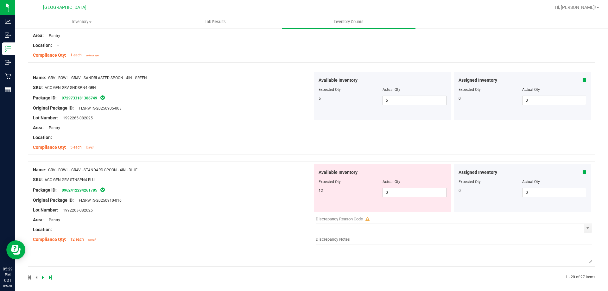
scroll to position [1930, 0]
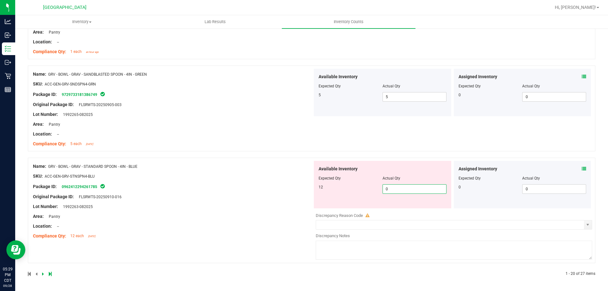
drag, startPoint x: 401, startPoint y: 188, endPoint x: 191, endPoint y: 188, distance: 209.5
click at [191, 188] on div "Name: GRV - BOWL - GRAV - STANDARD SPOON - 4IN - BLUE SKU: ACC-GEN-GRV-STNSPN4-…" at bounding box center [311, 210] width 567 height 105
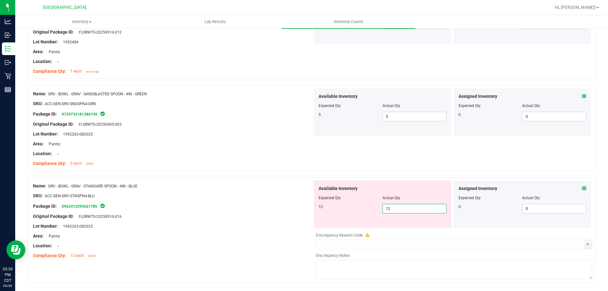
click at [191, 188] on div "Name: GRV - BOWL - GRAV - STANDARD SPOON - 4IN - BLUE SKU: ACC-GEN-GRV-STNSPN4-…" at bounding box center [172, 220] width 279 height 81
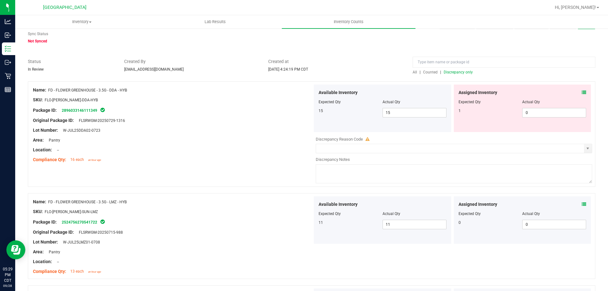
scroll to position [0, 0]
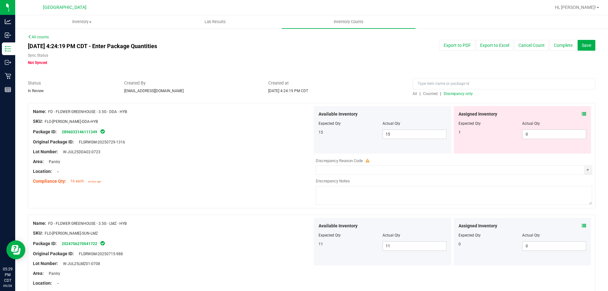
click at [462, 93] on span "Discrepancy only" at bounding box center [457, 93] width 29 height 4
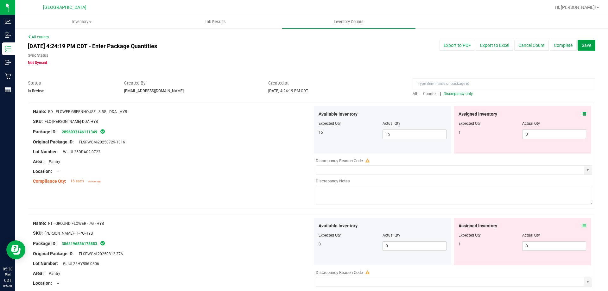
click at [581, 47] on span "Save" at bounding box center [585, 45] width 9 height 5
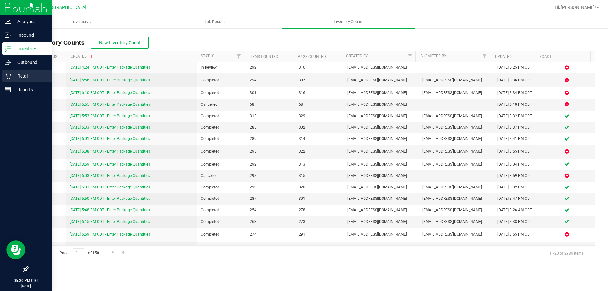
click at [21, 75] on p "Retail" at bounding box center [30, 76] width 38 height 8
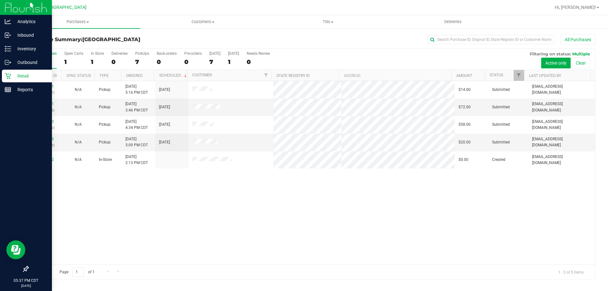
click at [272, 256] on div "12022211 (328850097) N/A Pickup [DATE] 5:16 PM CDT 9/29/2025 $14.00 Submitted […" at bounding box center [311, 172] width 566 height 183
click at [329, 20] on span "Tills" at bounding box center [328, 22] width 124 height 6
click at [321, 37] on li "Manage tills" at bounding box center [327, 38] width 125 height 8
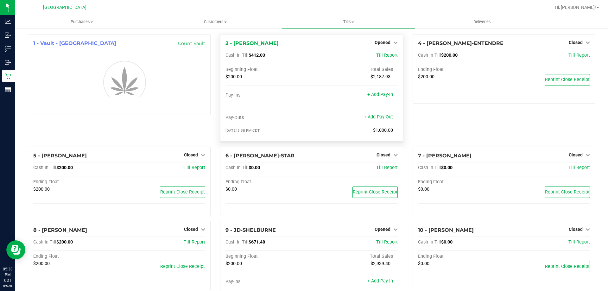
click at [383, 43] on span "Opened" at bounding box center [382, 42] width 16 height 5
click at [385, 59] on div "Close Till" at bounding box center [383, 56] width 47 height 8
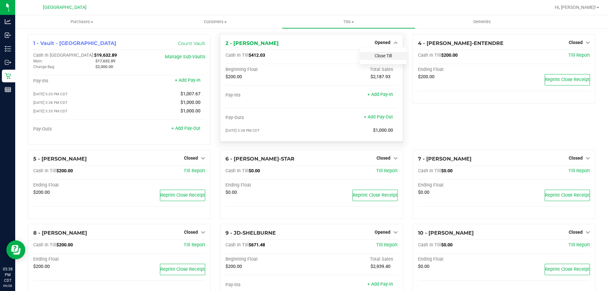
click at [383, 54] on link "Close Till" at bounding box center [382, 55] width 17 height 5
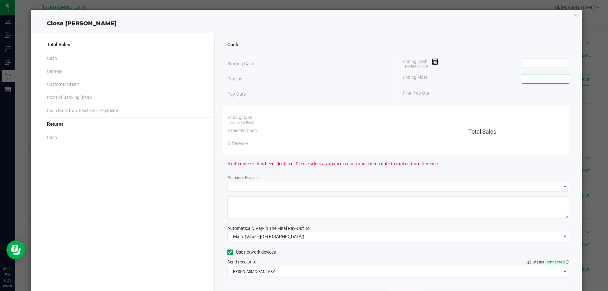
click at [541, 78] on input at bounding box center [545, 78] width 47 height 9
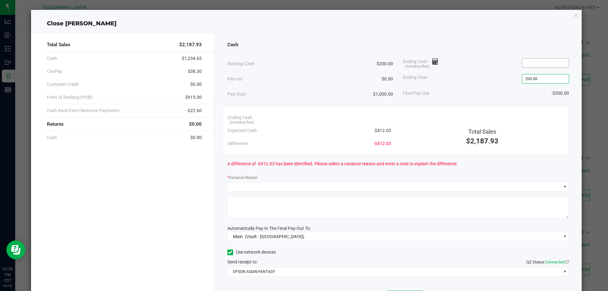
type input "$200.00"
click at [526, 64] on input at bounding box center [545, 63] width 47 height 9
type input "1"
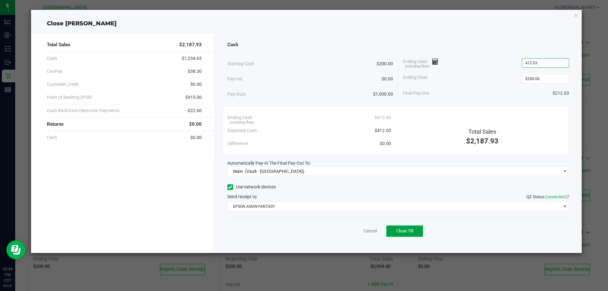
type input "$412.03"
click at [413, 232] on span "Close Till" at bounding box center [404, 230] width 17 height 5
click at [361, 233] on link "Dismiss" at bounding box center [355, 231] width 15 height 7
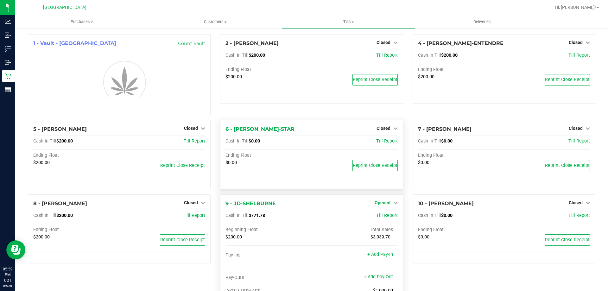
click at [379, 201] on span "Opened" at bounding box center [382, 202] width 16 height 5
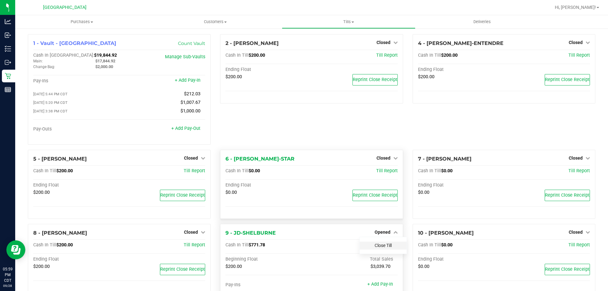
click at [378, 246] on link "Close Till" at bounding box center [382, 245] width 17 height 5
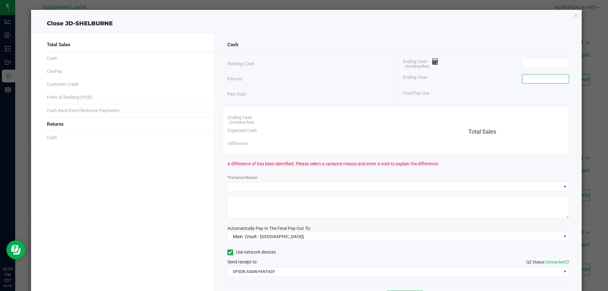
click at [541, 78] on input at bounding box center [545, 78] width 47 height 9
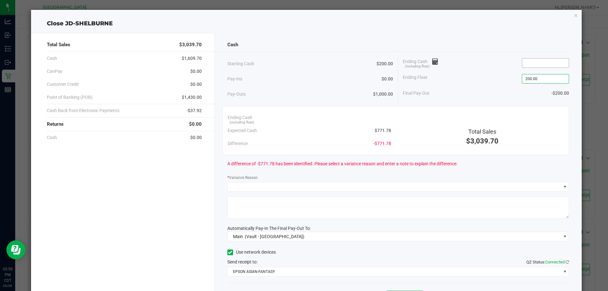
type input "$200.00"
click at [557, 62] on input at bounding box center [545, 63] width 47 height 9
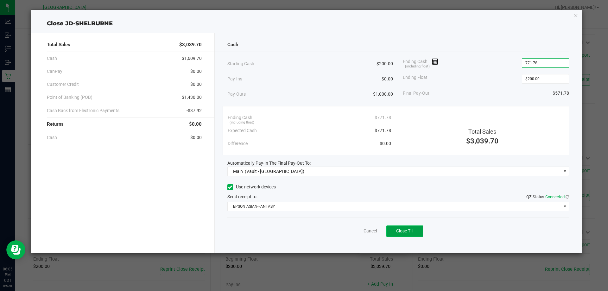
type input "$771.78"
click at [404, 228] on span "Close Till" at bounding box center [404, 230] width 17 height 5
click at [354, 231] on link "Dismiss" at bounding box center [355, 231] width 15 height 7
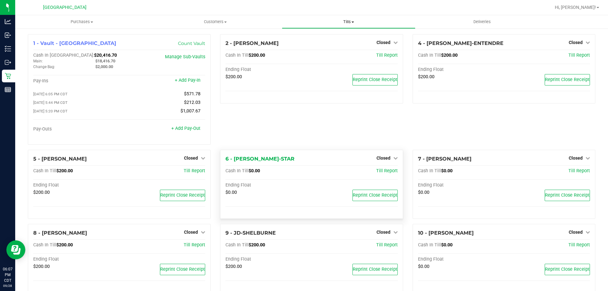
click at [347, 25] on uib-tab-heading "Tills Manage tills Reconcile e-payments" at bounding box center [348, 22] width 133 height 13
click at [342, 46] on span "Reconcile e-payments" at bounding box center [313, 45] width 63 height 5
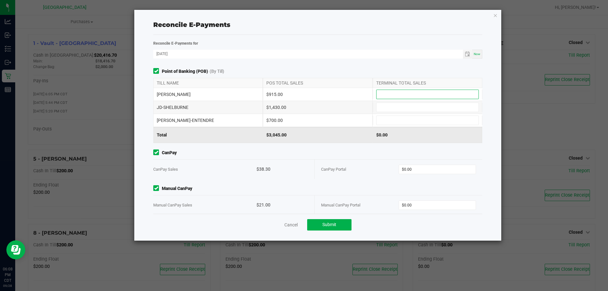
click at [382, 92] on input at bounding box center [427, 94] width 102 height 9
type input "$915.00"
type input "$1,430.00"
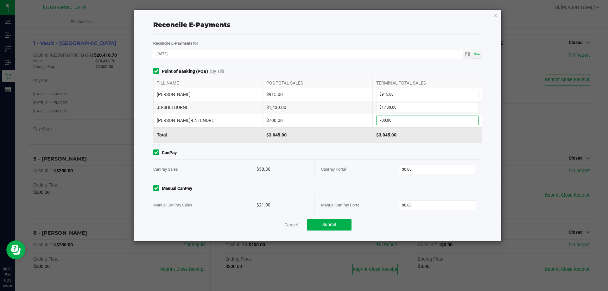
type input "$700.00"
click at [436, 172] on input "0" at bounding box center [437, 169] width 77 height 9
type input "$38.30"
type input "$21.00"
click at [409, 226] on div "Cancel Submit" at bounding box center [317, 225] width 329 height 22
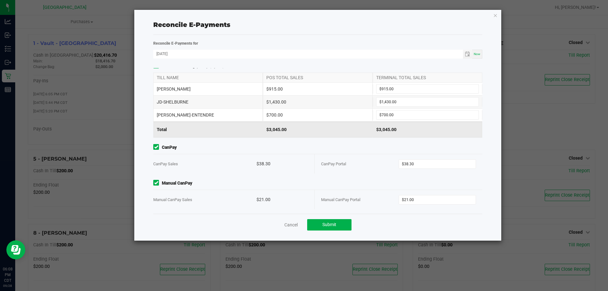
scroll to position [7, 0]
click at [342, 224] on button "Submit" at bounding box center [329, 224] width 44 height 11
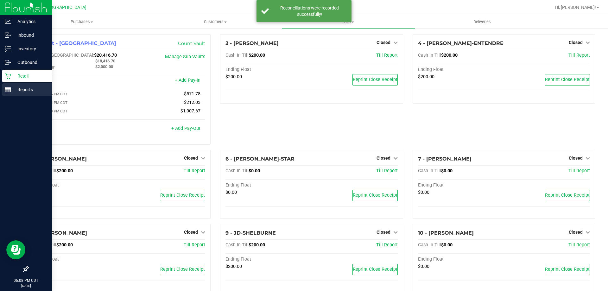
click at [24, 89] on p "Reports" at bounding box center [30, 90] width 38 height 8
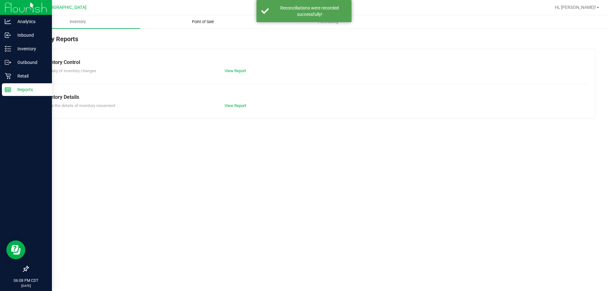
click at [208, 22] on span "Point of Sale" at bounding box center [202, 22] width 39 height 6
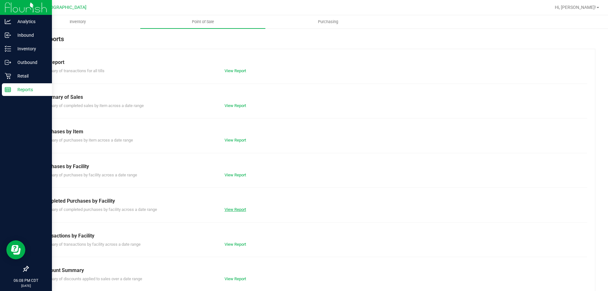
click at [245, 210] on link "View Report" at bounding box center [235, 209] width 22 height 5
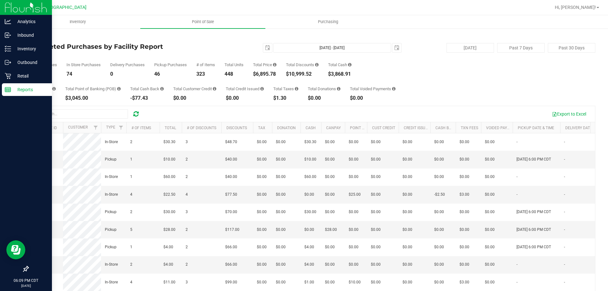
click at [230, 48] on div "2025-09-28 Sep 28, 2025 - Sep 28, 2025 2025-09-28" at bounding box center [309, 47] width 194 height 9
click at [517, 47] on button "Past 7 Days" at bounding box center [520, 47] width 47 height 9
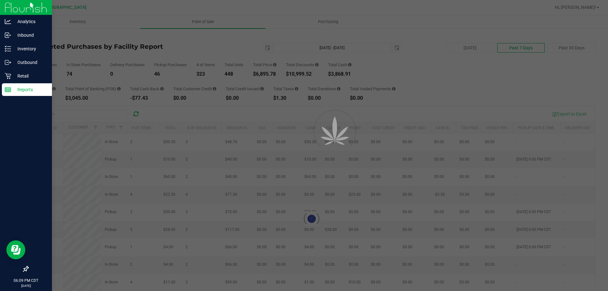
type input "2025-09-21"
type input "Sep 21, 2025 - Sep 28, 2025"
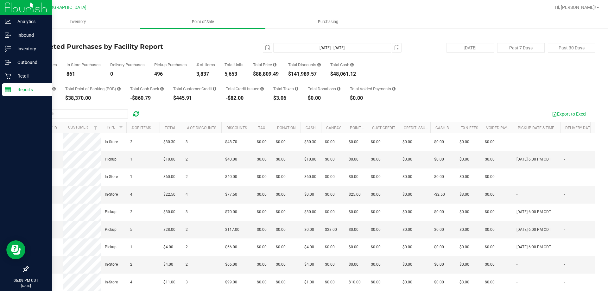
click at [281, 106] on div "Export to Excel" at bounding box center [311, 114] width 566 height 16
click at [554, 47] on button "Past 30 Days" at bounding box center [570, 47] width 47 height 9
type input "2025-08-29"
type input "Aug 29, 2025 - Sep 28, 2025"
click at [285, 107] on div "Export to Excel" at bounding box center [311, 114] width 566 height 16
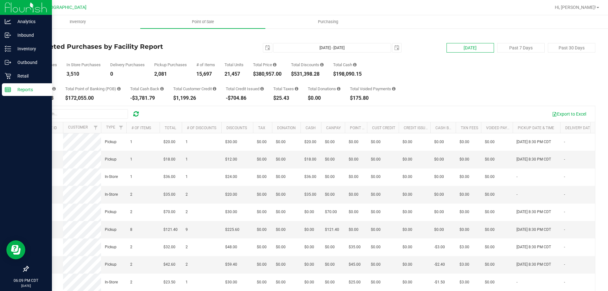
click at [466, 51] on button "[DATE]" at bounding box center [469, 47] width 47 height 9
type input "Sep 28, 2025 - Sep 28, 2025"
click at [475, 47] on button "[DATE]" at bounding box center [469, 47] width 47 height 9
type input "2025-09-27"
